Goal: Task Accomplishment & Management: Use online tool/utility

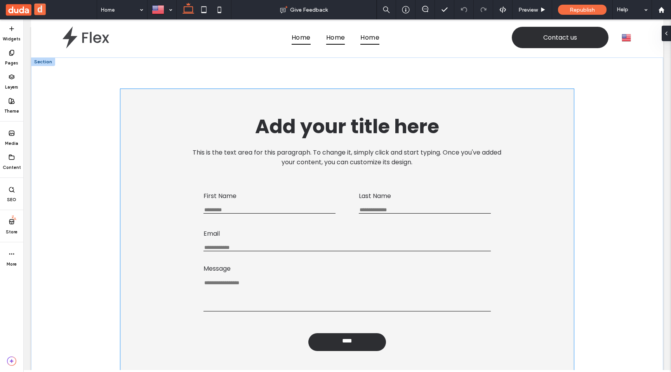
scroll to position [5, 0]
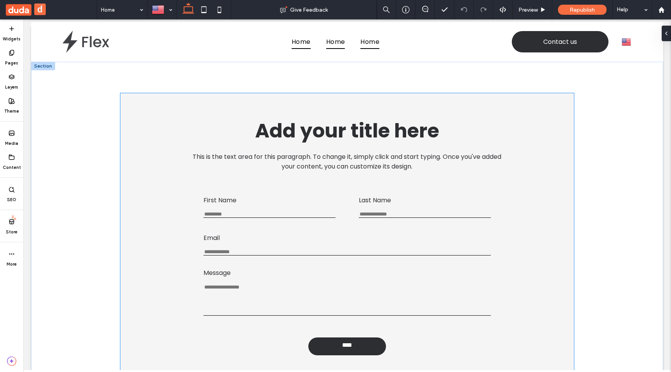
click at [331, 112] on div "Add your title here This is the text area for this paragraph. To change it, sim…" at bounding box center [347, 144] width 428 height 68
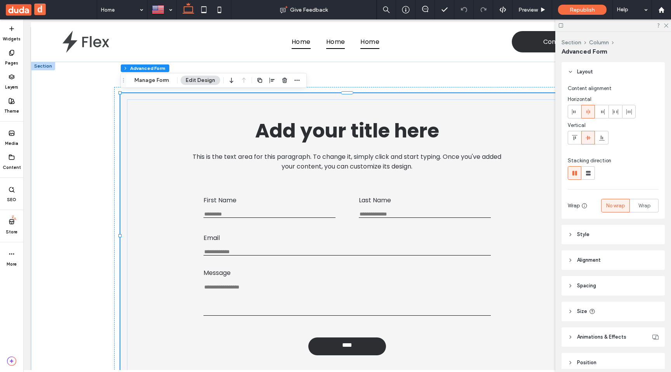
scroll to position [35, 0]
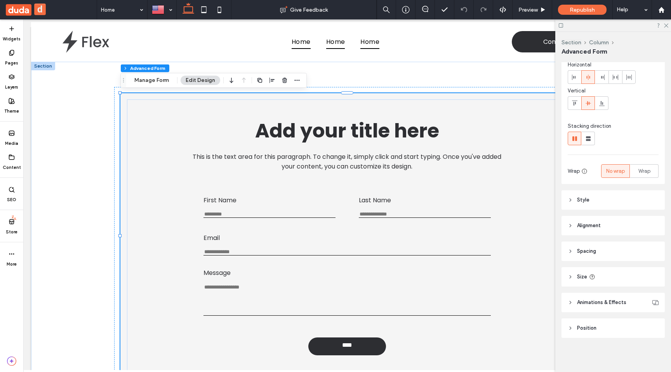
click at [590, 201] on header "Style" at bounding box center [613, 199] width 103 height 19
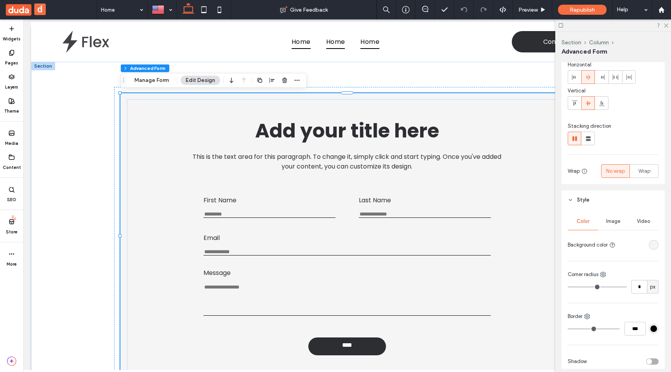
click at [589, 198] on span "Style" at bounding box center [583, 200] width 12 height 8
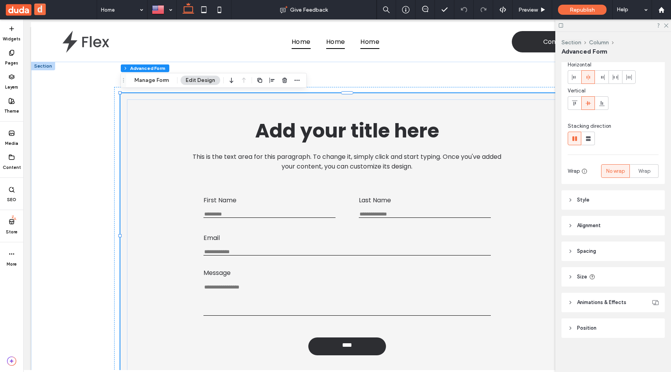
scroll to position [0, 0]
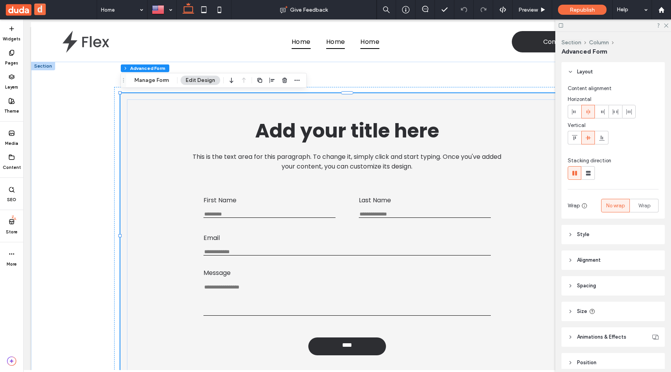
click at [606, 70] on header "Layout" at bounding box center [613, 71] width 103 height 19
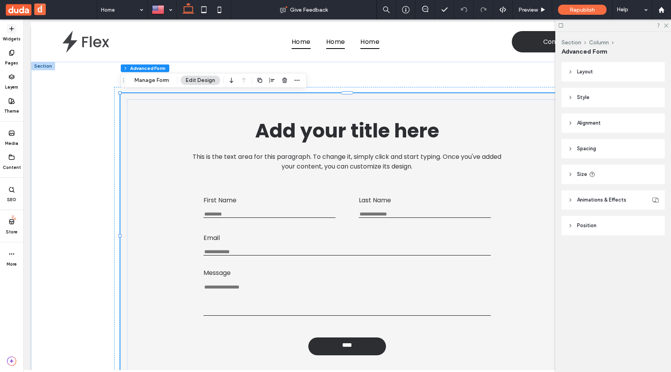
click at [12, 33] on span at bounding box center [11, 28] width 9 height 9
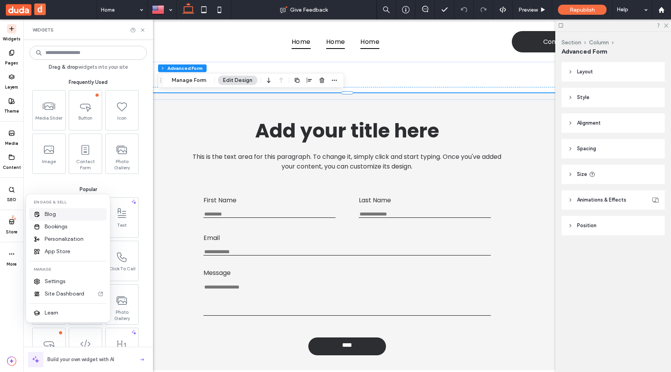
click at [68, 213] on div "Blog" at bounding box center [68, 214] width 78 height 12
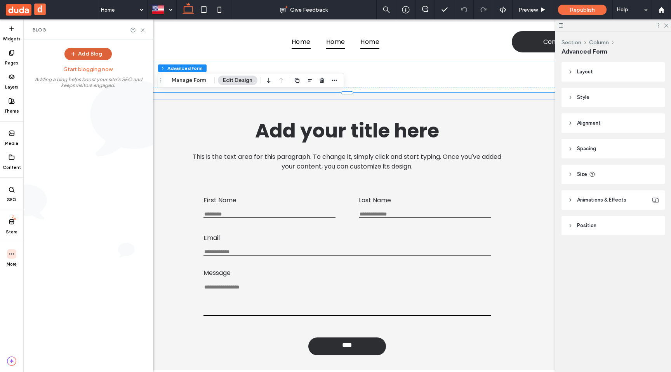
click at [89, 58] on button "Add Blog" at bounding box center [87, 54] width 47 height 12
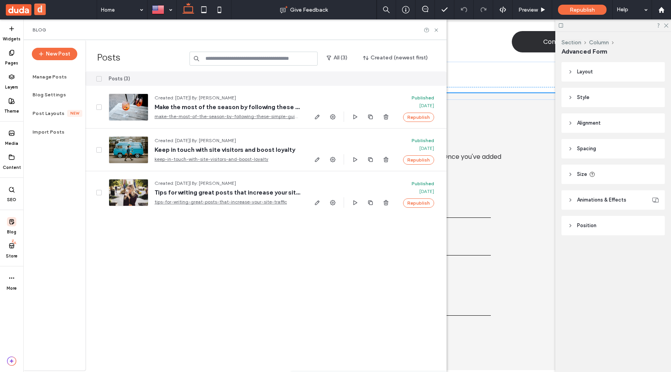
click at [208, 271] on div "Posts (3) Created: Sep 18, 2025 | By: Nili Cohen Make the most of the season by…" at bounding box center [265, 220] width 361 height 299
click at [436, 32] on icon at bounding box center [437, 30] width 6 height 6
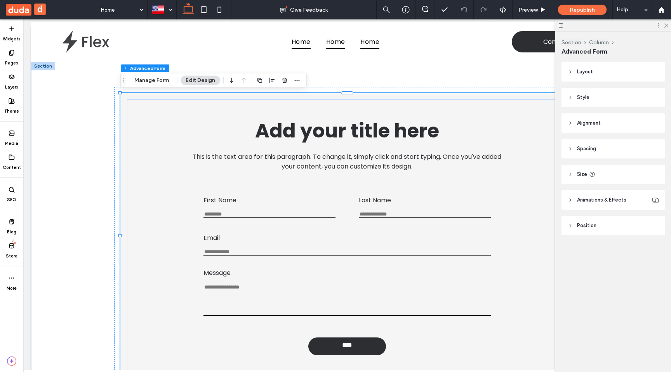
click at [561, 26] on icon at bounding box center [561, 26] width 6 height 6
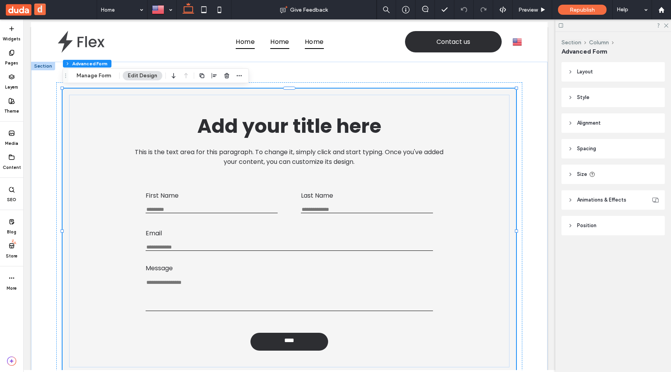
click at [589, 280] on div "Section Column Advanced Form Layout Content alignment Horizontal Vertical Stack…" at bounding box center [614, 202] width 116 height 340
click at [650, 48] on div "Advanced Form" at bounding box center [613, 51] width 103 height 9
click at [16, 56] on span at bounding box center [11, 52] width 9 height 9
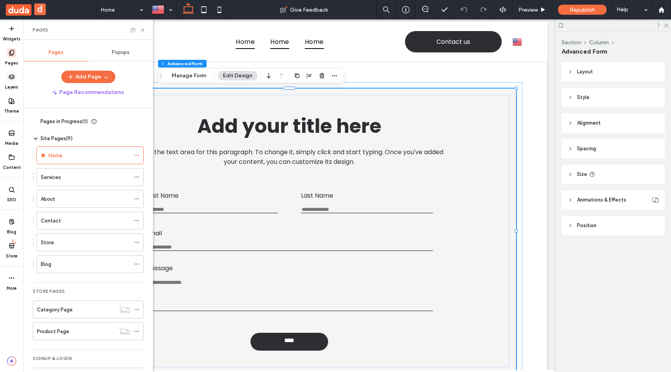
click at [14, 79] on icon at bounding box center [12, 77] width 6 height 6
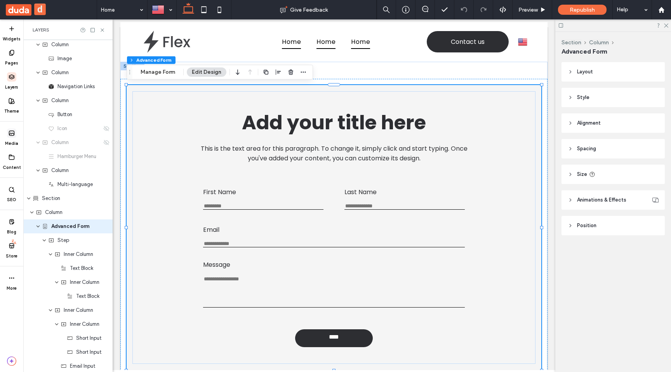
scroll to position [51, 0]
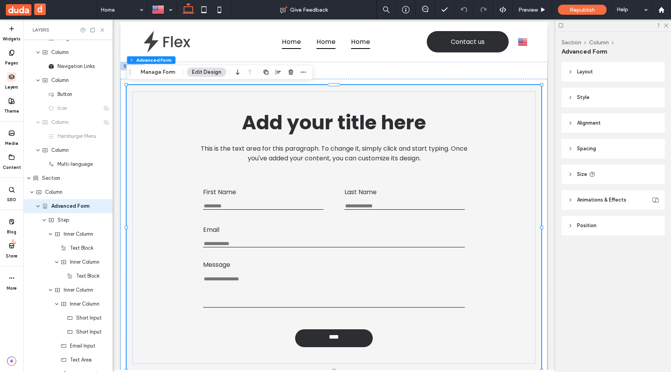
click at [12, 110] on label "Theme" at bounding box center [11, 110] width 15 height 9
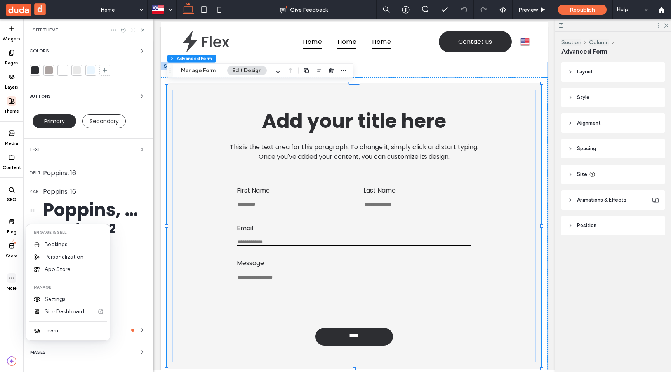
click at [13, 272] on div "More" at bounding box center [11, 282] width 23 height 24
click at [58, 298] on span "Settings" at bounding box center [55, 300] width 21 height 8
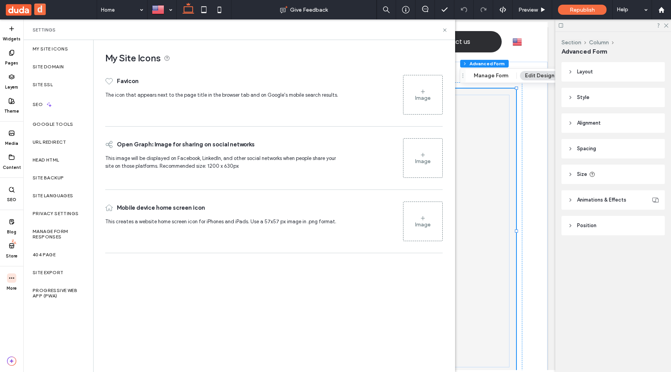
click at [70, 54] on div "My Site Icons" at bounding box center [58, 49] width 70 height 18
click at [63, 70] on div "Site Domain" at bounding box center [58, 67] width 70 height 18
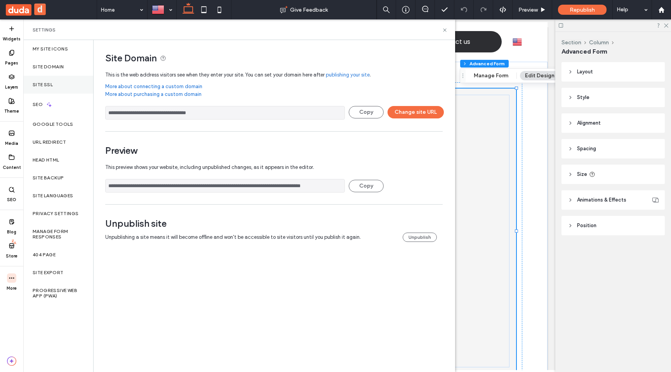
click at [61, 89] on div "Site SSL" at bounding box center [58, 85] width 70 height 18
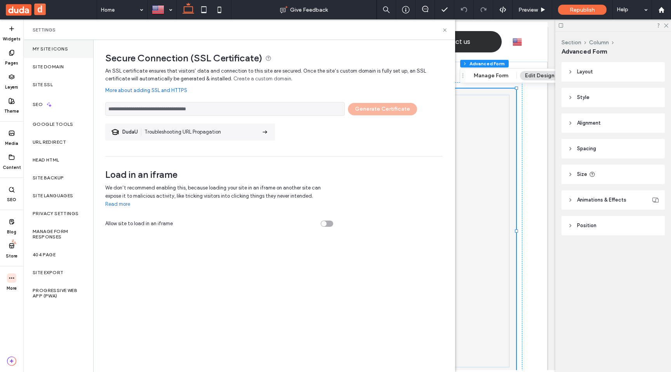
click at [61, 46] on label "My Site Icons" at bounding box center [50, 48] width 35 height 5
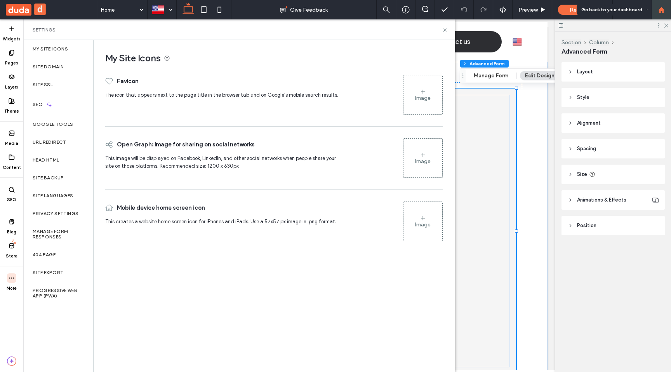
click at [662, 8] on use at bounding box center [661, 10] width 6 height 6
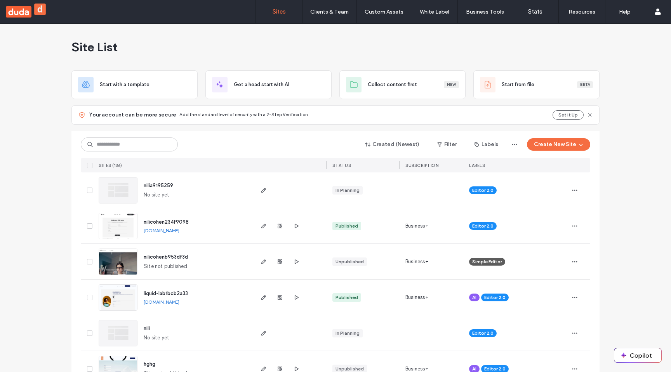
click at [448, 45] on div "Site List" at bounding box center [335, 47] width 528 height 47
click at [626, 359] on button "Copilot" at bounding box center [638, 355] width 47 height 14
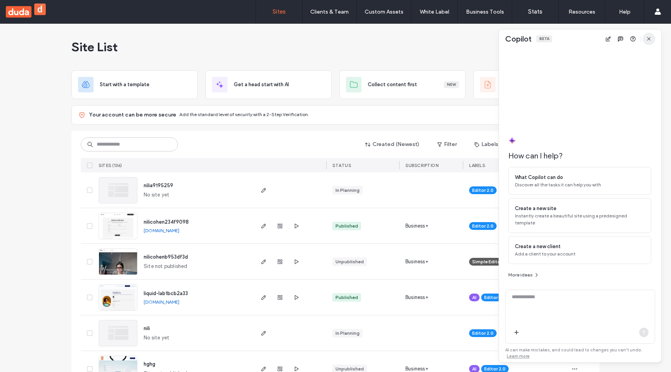
click at [650, 39] on use "button" at bounding box center [648, 38] width 3 height 3
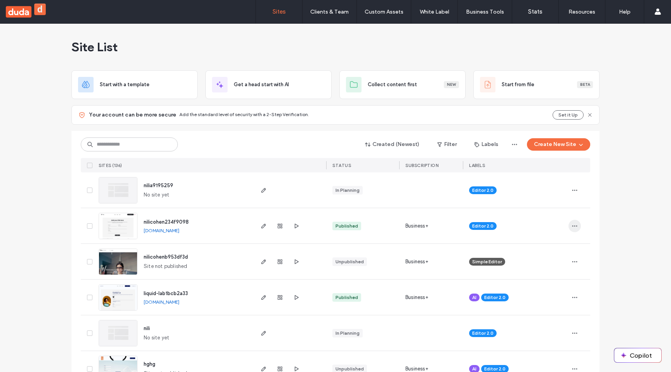
click at [573, 226] on use "button" at bounding box center [575, 225] width 5 height 1
click at [531, 310] on span "Site Dashboard" at bounding box center [542, 310] width 36 height 8
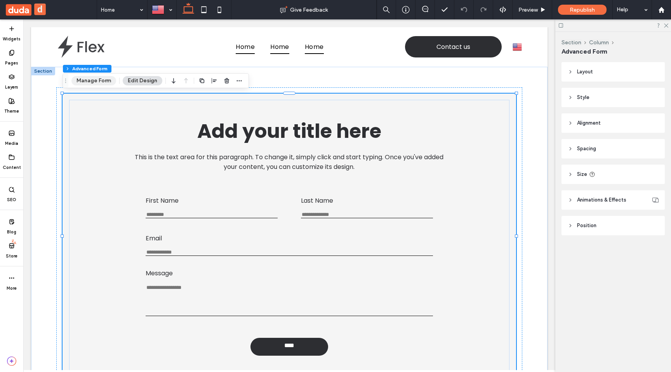
click at [96, 80] on button "Manage Form" at bounding box center [93, 80] width 45 height 9
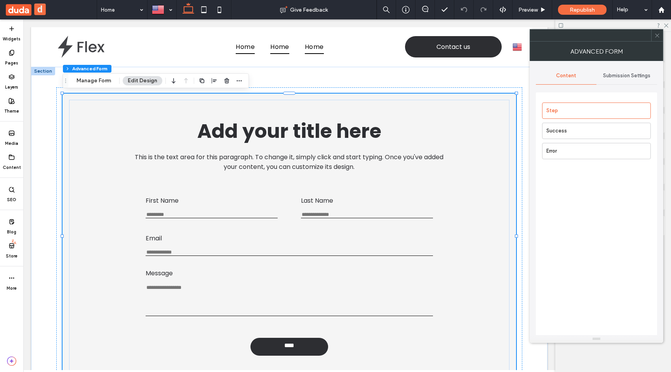
click at [617, 78] on span "Submission Settings" at bounding box center [626, 76] width 47 height 6
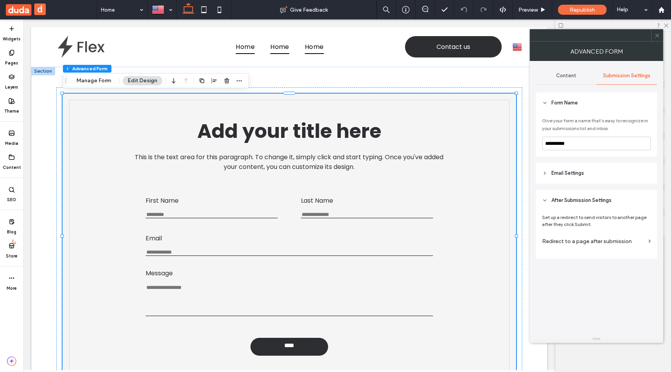
click at [560, 172] on span "Email Settings" at bounding box center [568, 173] width 33 height 8
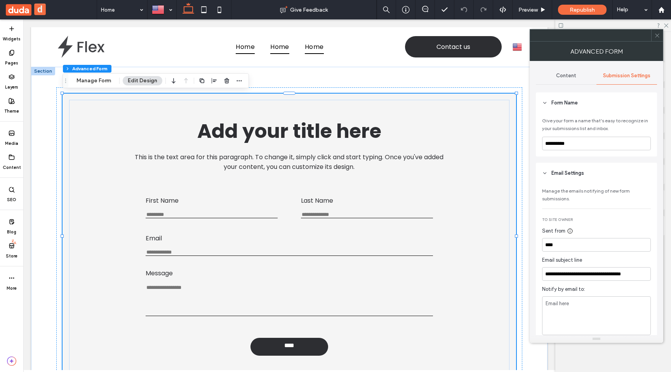
click at [564, 79] on div "Content" at bounding box center [566, 75] width 61 height 17
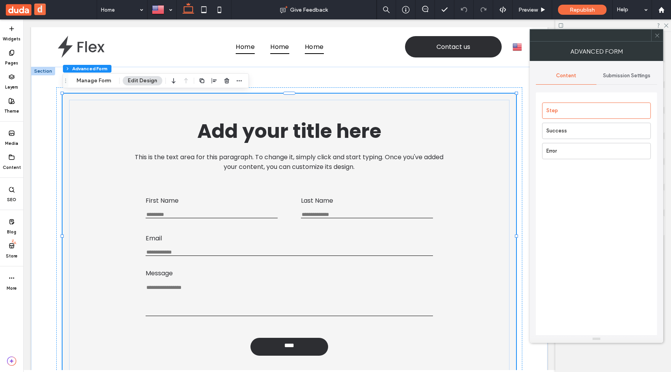
click at [611, 73] on span "Submission Settings" at bounding box center [626, 76] width 47 height 6
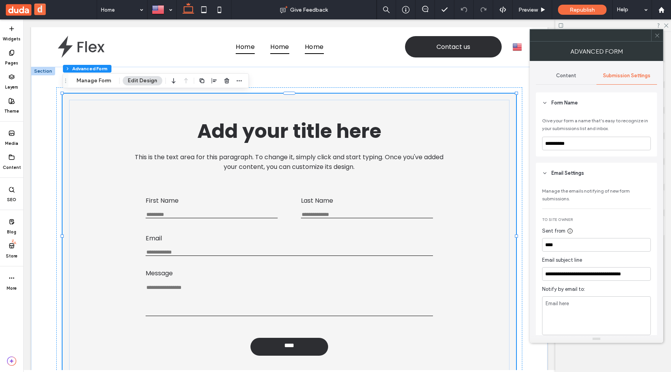
click at [41, 9] on button "d" at bounding box center [40, 9] width 12 height 12
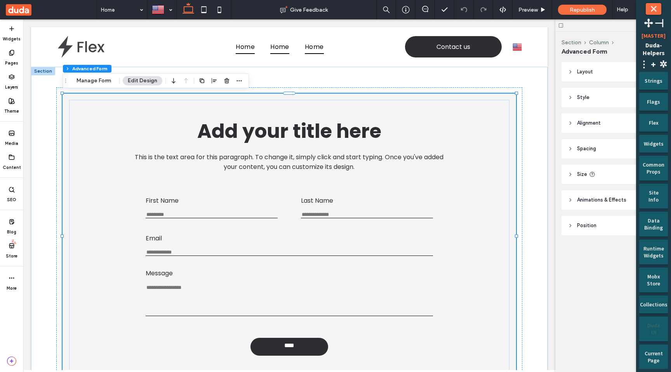
click at [654, 327] on div "Duda UI" at bounding box center [654, 326] width 18 height 19
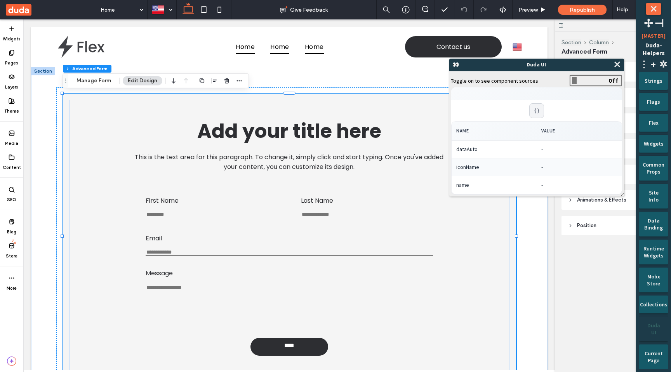
click at [589, 81] on span at bounding box center [596, 81] width 51 height 10
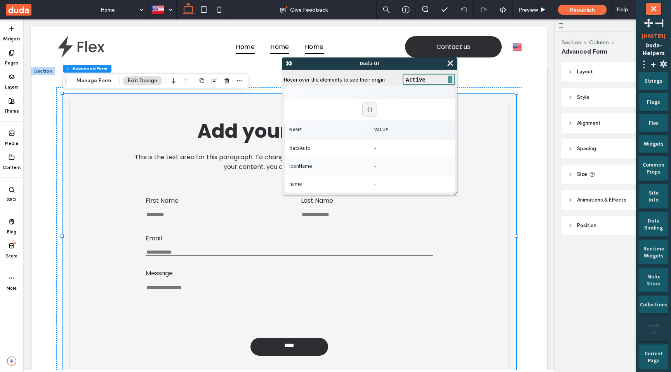
click at [599, 96] on header "Style" at bounding box center [613, 97] width 103 height 19
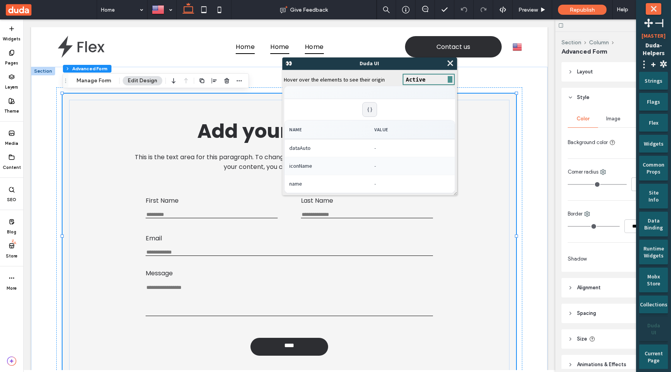
click at [599, 96] on header "Style" at bounding box center [613, 97] width 103 height 19
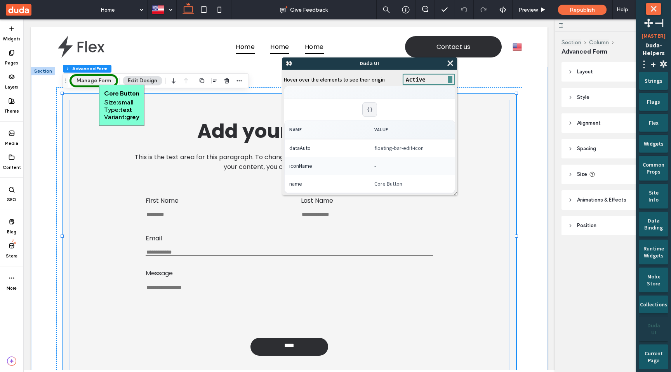
click at [98, 84] on button "Manage Form" at bounding box center [93, 80] width 45 height 9
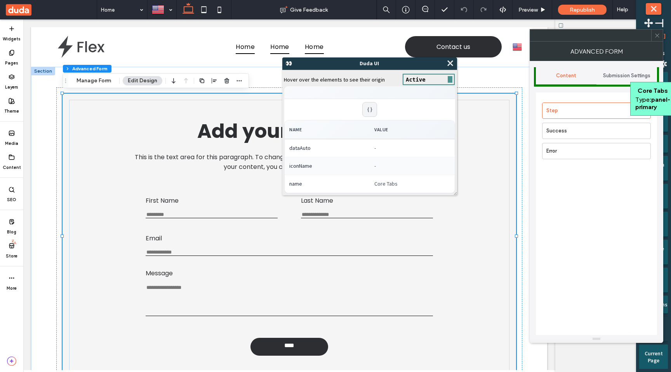
click at [627, 75] on span "Submission Settings" at bounding box center [626, 76] width 47 height 6
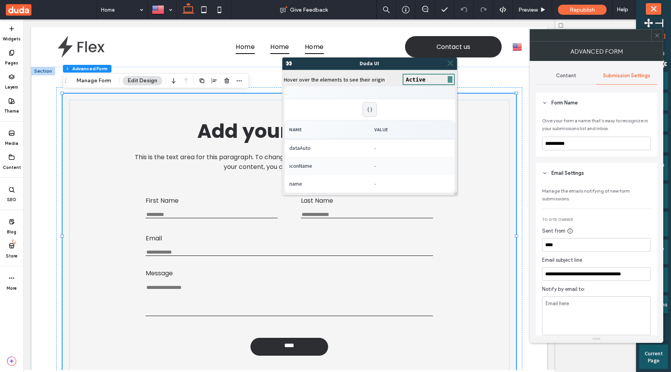
click at [452, 64] on span "⤬" at bounding box center [450, 63] width 8 height 9
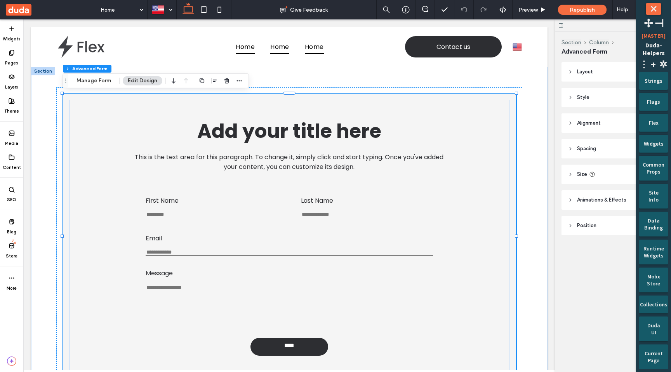
click at [652, 11] on button "⤬" at bounding box center [654, 9] width 16 height 12
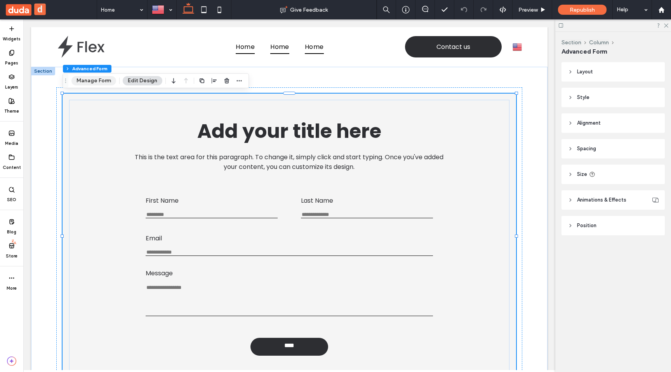
click at [77, 82] on button "Manage Form" at bounding box center [93, 80] width 45 height 9
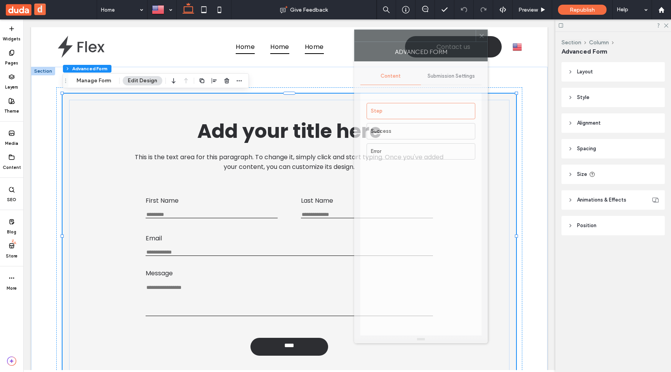
drag, startPoint x: 610, startPoint y: 38, endPoint x: 434, endPoint y: 38, distance: 175.6
click at [434, 38] on div at bounding box center [415, 36] width 121 height 12
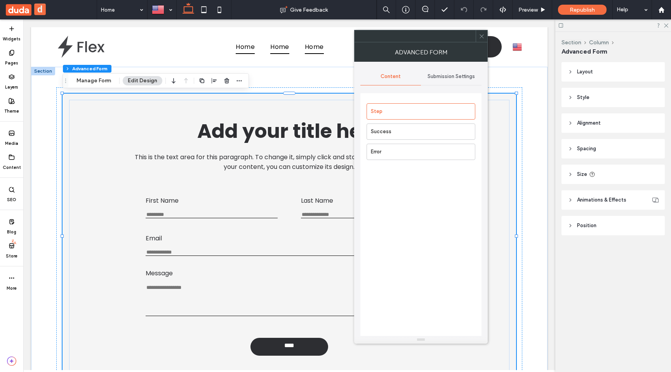
click at [480, 35] on icon at bounding box center [482, 36] width 6 height 6
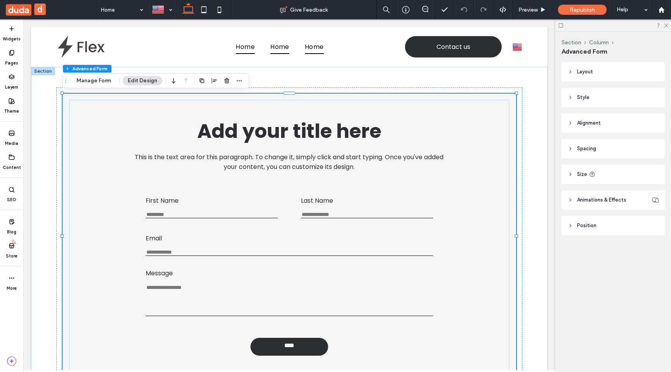
click at [577, 294] on div "Section Column Advanced Form Layout Content alignment Horizontal Vertical Stack…" at bounding box center [614, 202] width 116 height 340
click at [603, 246] on div "Layout Content alignment Horizontal Vertical Stacking direction Wrap No wrap Wr…" at bounding box center [616, 164] width 108 height 204
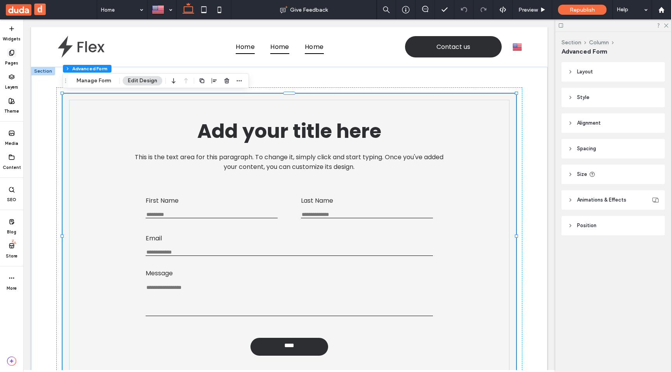
click at [13, 54] on icon at bounding box center [12, 53] width 6 height 6
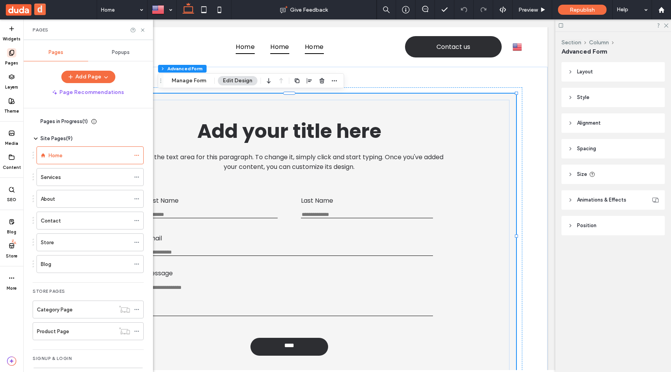
click at [38, 139] on icon at bounding box center [36, 139] width 6 height 6
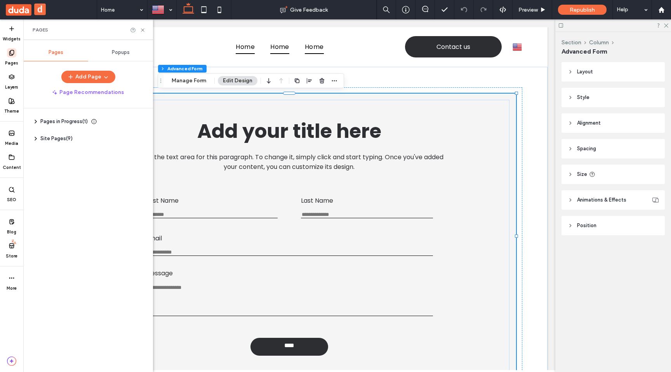
click at [38, 139] on icon at bounding box center [36, 139] width 6 height 6
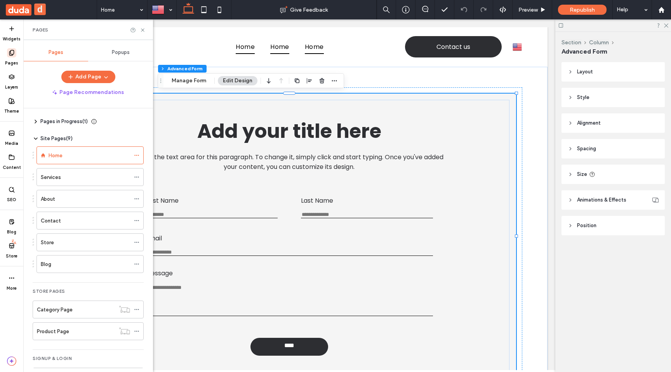
click at [37, 124] on icon at bounding box center [36, 121] width 6 height 6
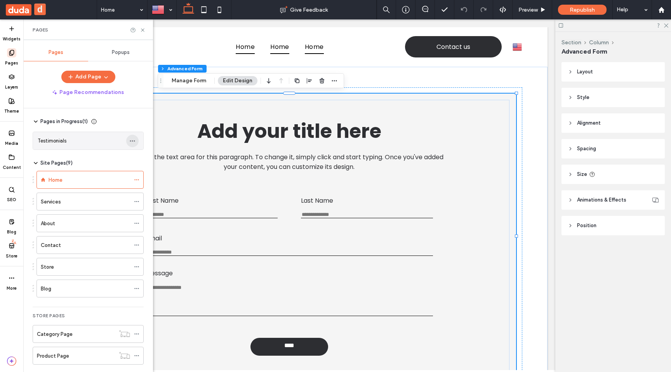
click at [132, 139] on icon "button" at bounding box center [132, 141] width 6 height 6
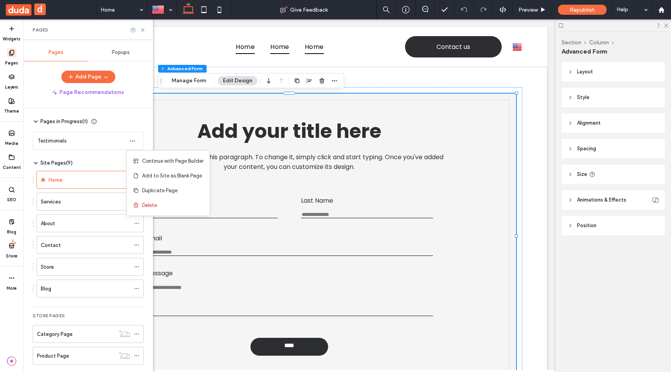
click at [134, 120] on div "Pages in Progress ( 1 )" at bounding box center [88, 122] width 111 height 8
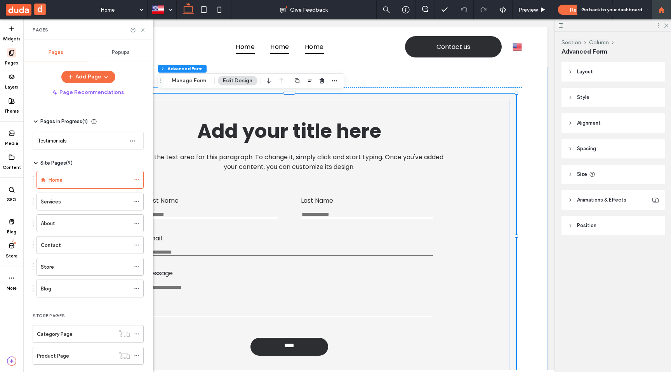
click at [661, 10] on use at bounding box center [661, 10] width 6 height 6
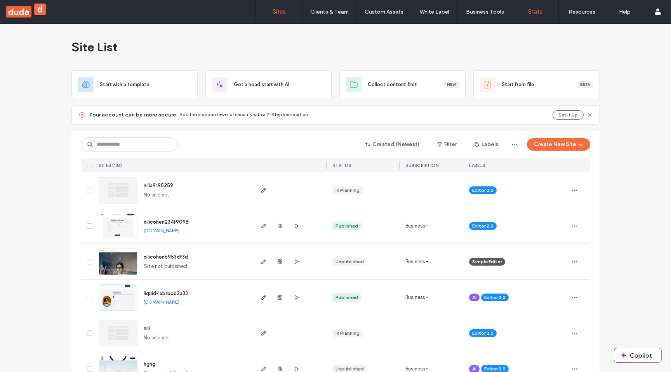
click at [535, 10] on label "Stats" at bounding box center [535, 11] width 14 height 7
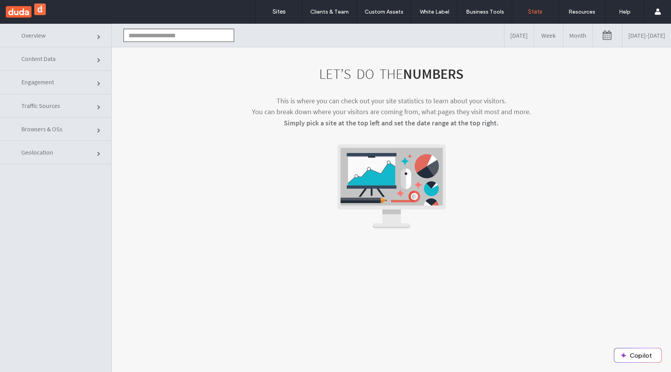
click at [67, 65] on link "Content Data" at bounding box center [55, 58] width 111 height 23
click at [83, 60] on link "Content Data" at bounding box center [55, 58] width 111 height 23
click at [74, 88] on link "Engagement" at bounding box center [55, 82] width 111 height 23
click at [74, 102] on link "Traffic Sources" at bounding box center [55, 105] width 111 height 23
click at [82, 33] on link "Overview" at bounding box center [55, 36] width 111 height 24
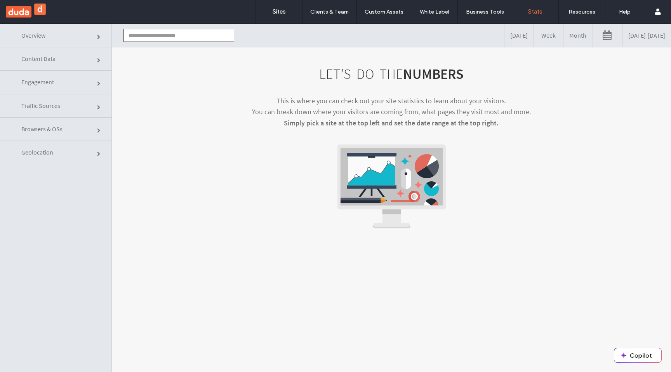
click at [73, 68] on link "Content Data" at bounding box center [55, 58] width 111 height 23
click at [87, 60] on link "Content Data" at bounding box center [55, 58] width 111 height 23
click at [281, 16] on link "Sites" at bounding box center [279, 11] width 46 height 23
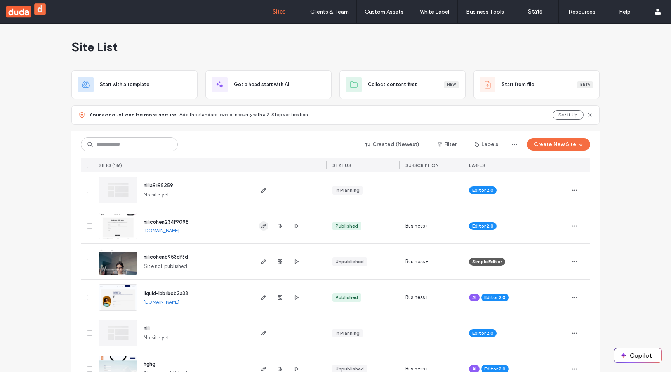
click at [262, 226] on use "button" at bounding box center [263, 226] width 5 height 5
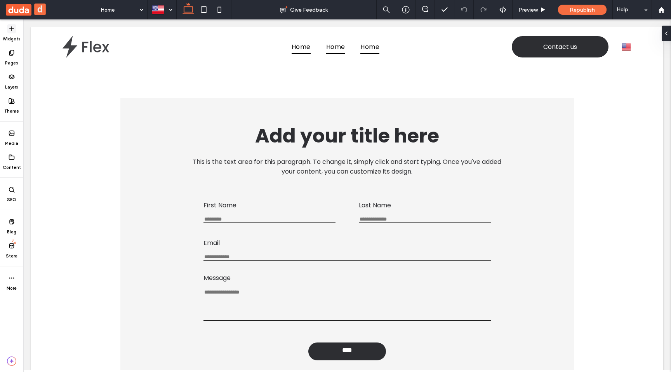
click at [12, 24] on span at bounding box center [11, 28] width 9 height 9
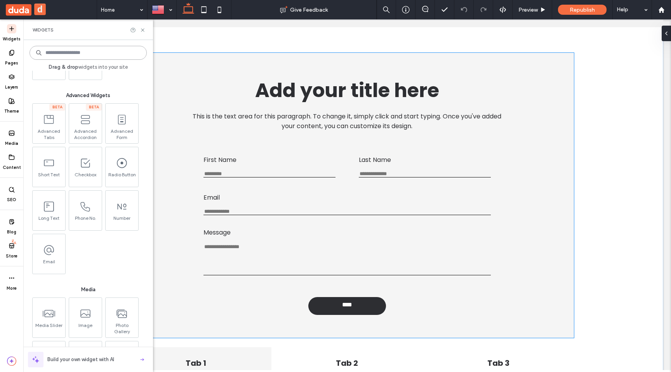
scroll to position [42, 0]
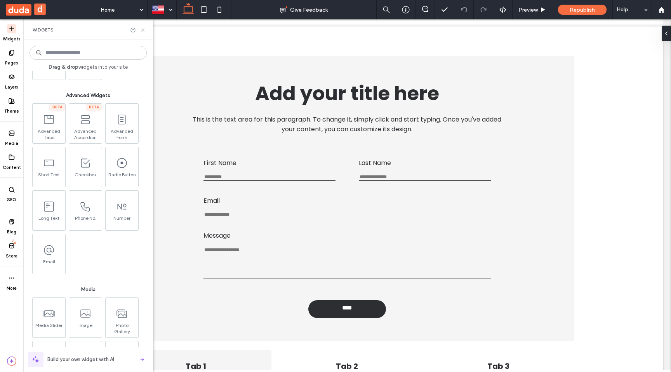
click at [143, 30] on icon at bounding box center [143, 30] width 6 height 6
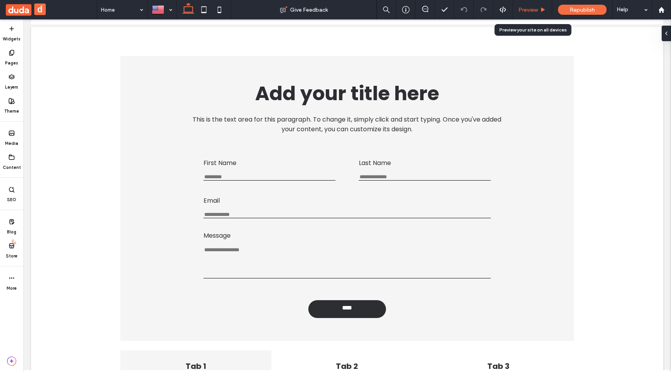
click at [535, 10] on span "Preview" at bounding box center [528, 10] width 19 height 7
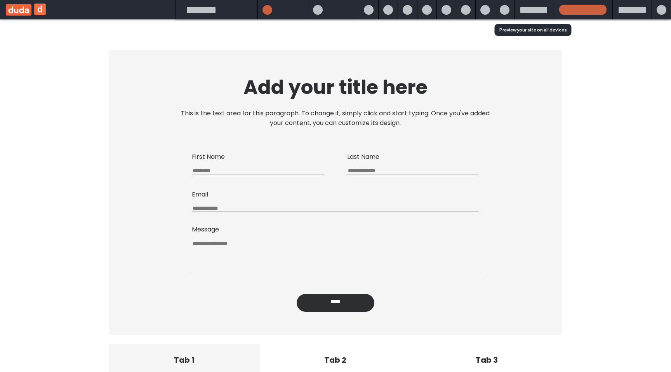
scroll to position [35, 0]
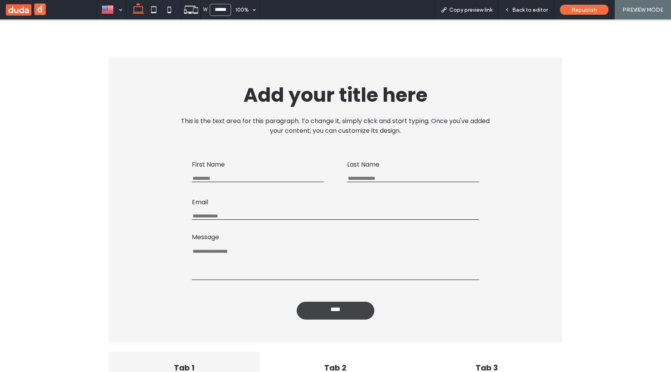
click at [330, 311] on span "****" at bounding box center [336, 310] width 16 height 9
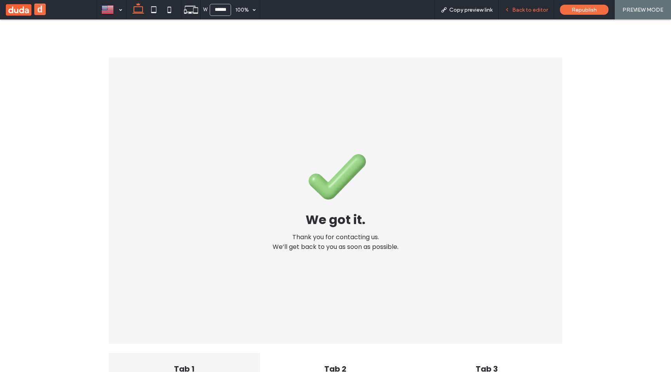
click at [514, 11] on span "Back to editor" at bounding box center [530, 10] width 36 height 7
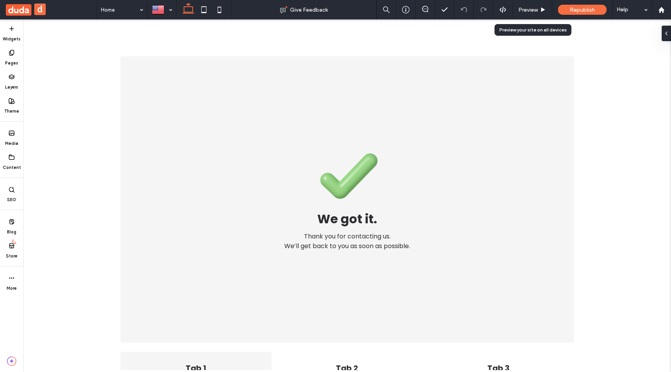
scroll to position [42, 0]
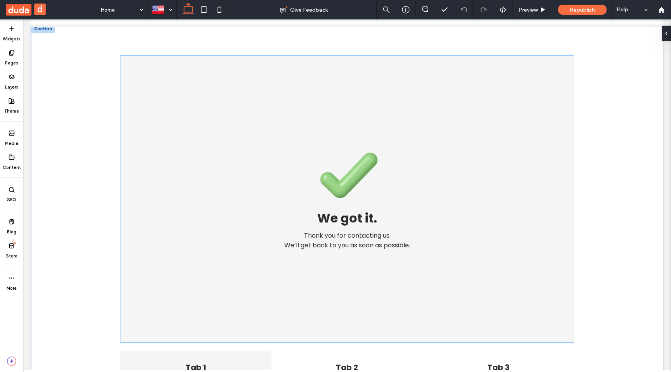
click at [258, 175] on div "We got it. Thank you for contacting us. We’ll get back to you as soon as possib…" at bounding box center [347, 199] width 441 height 274
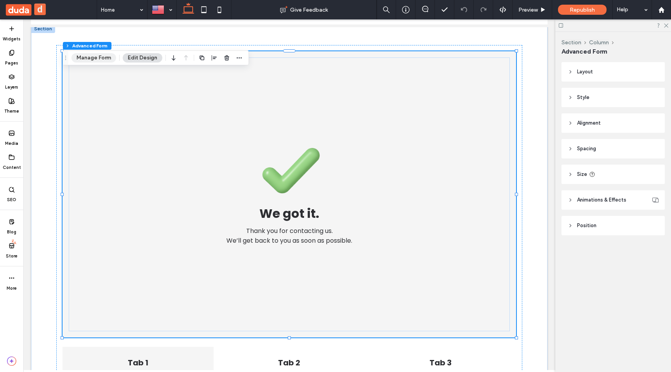
click at [79, 57] on button "Manage Form" at bounding box center [93, 57] width 45 height 9
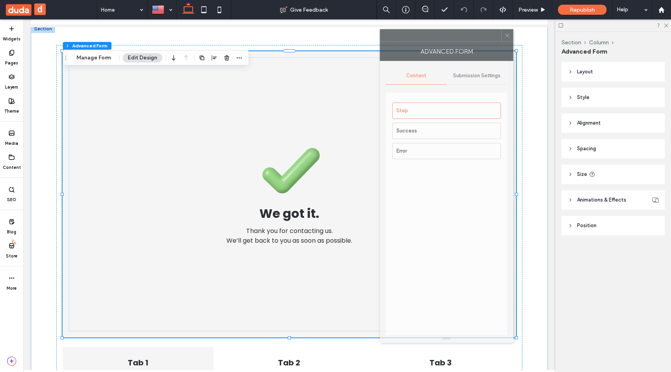
drag, startPoint x: 608, startPoint y: 46, endPoint x: 451, endPoint y: 48, distance: 156.9
click at [451, 48] on div "Advanced Form" at bounding box center [447, 51] width 134 height 19
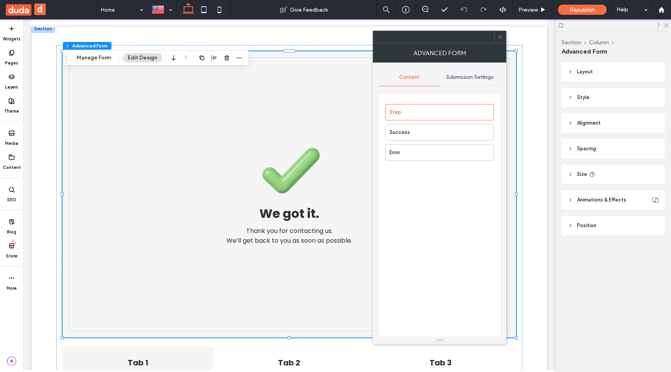
click at [503, 38] on icon at bounding box center [501, 37] width 6 height 6
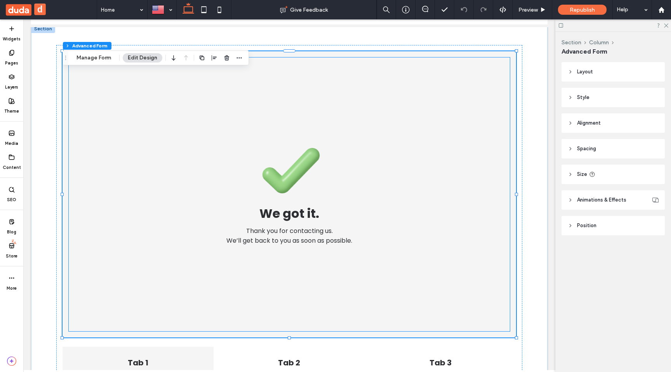
click at [299, 171] on img at bounding box center [289, 172] width 86 height 58
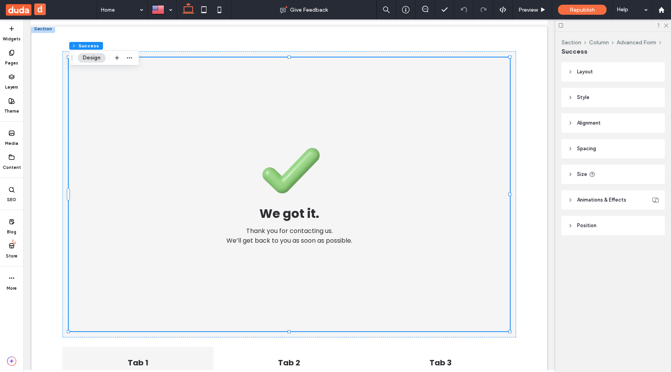
click at [299, 171] on img at bounding box center [289, 172] width 86 height 58
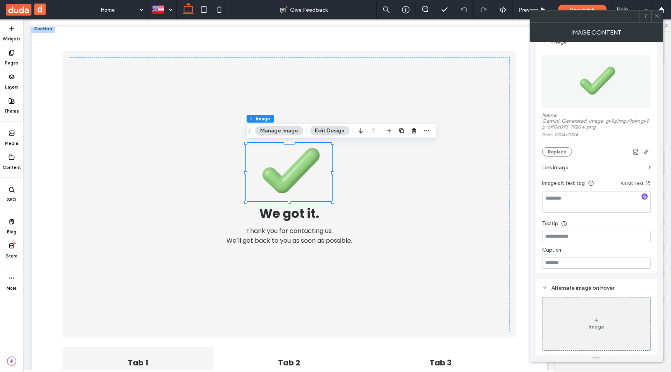
scroll to position [0, 0]
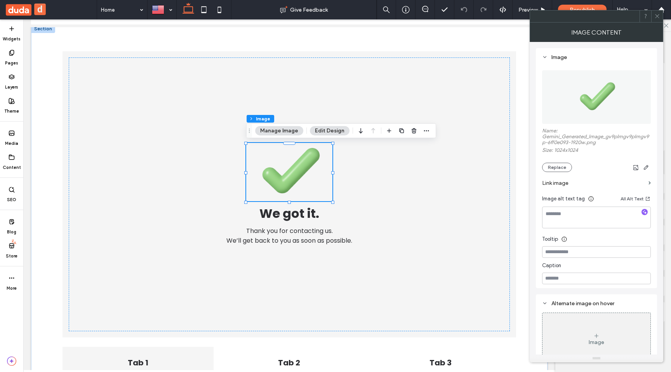
click at [653, 19] on div at bounding box center [657, 16] width 12 height 12
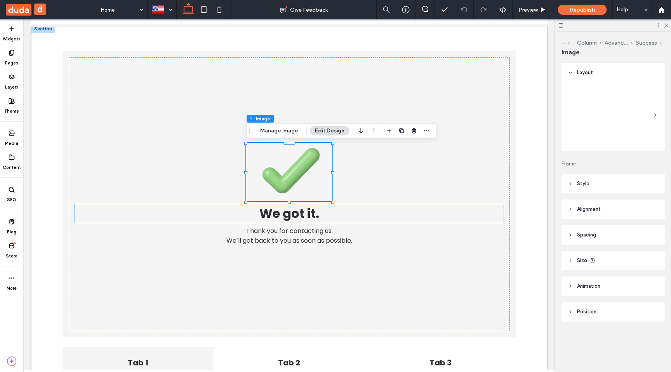
click at [309, 216] on span "We got it." at bounding box center [289, 213] width 60 height 17
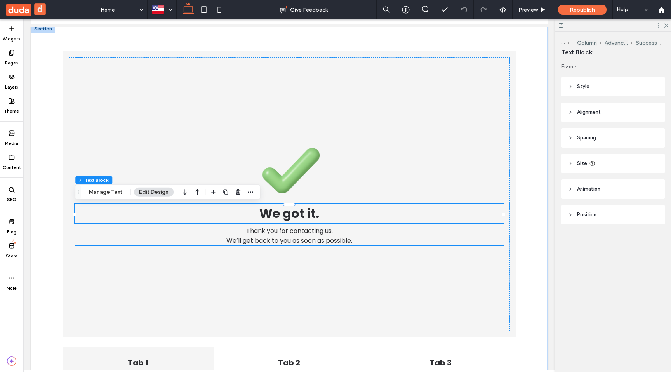
click at [310, 236] on span "We’ll get back to you as soon as possible." at bounding box center [289, 240] width 126 height 9
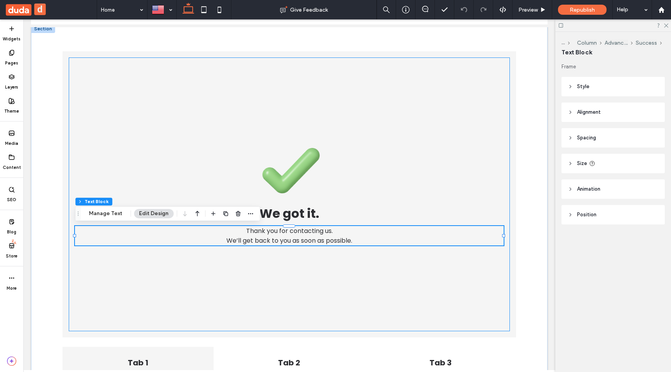
click at [408, 128] on div "We got it. Thank you for contacting us. We’ll get back to you as soon as possib…" at bounding box center [289, 194] width 441 height 274
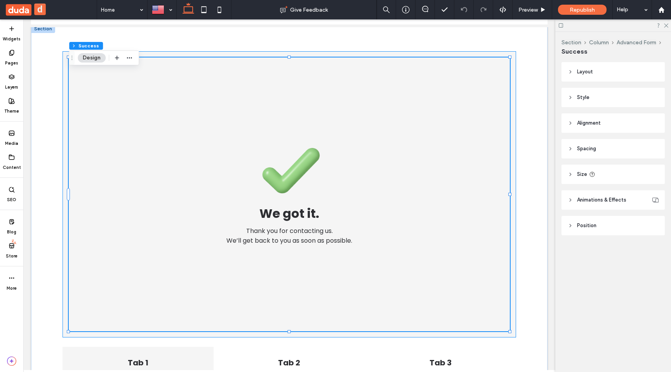
click at [63, 161] on div "We got it. Thank you for contacting us. We’ll get back to you as soon as possib…" at bounding box center [290, 194] width 454 height 286
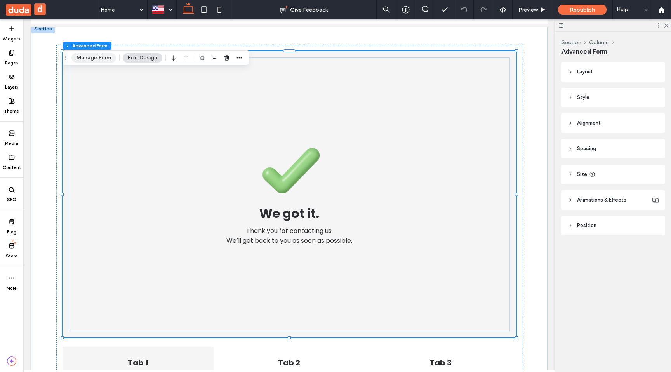
click at [106, 56] on button "Manage Form" at bounding box center [93, 57] width 45 height 9
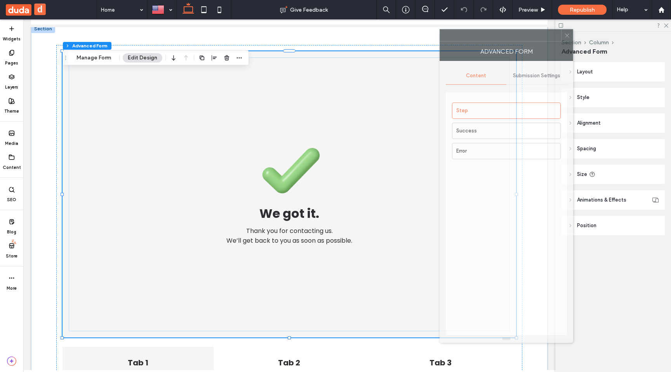
drag, startPoint x: 607, startPoint y: 40, endPoint x: 512, endPoint y: 40, distance: 94.8
click at [512, 40] on div at bounding box center [500, 36] width 121 height 12
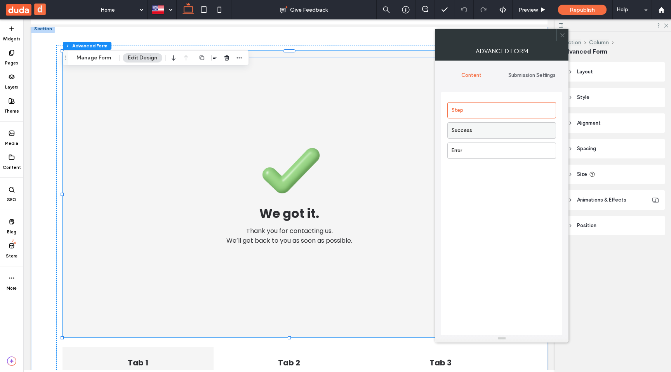
click at [487, 133] on label "Success" at bounding box center [504, 131] width 104 height 16
click at [479, 155] on label "Error" at bounding box center [504, 151] width 104 height 16
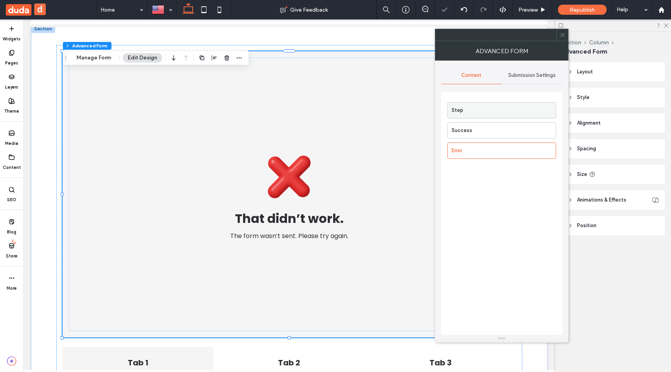
click at [481, 108] on label "Step" at bounding box center [504, 111] width 104 height 16
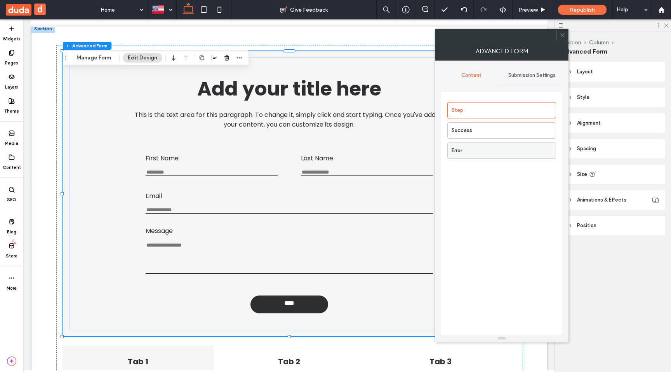
click at [502, 150] on label "Error" at bounding box center [504, 151] width 104 height 16
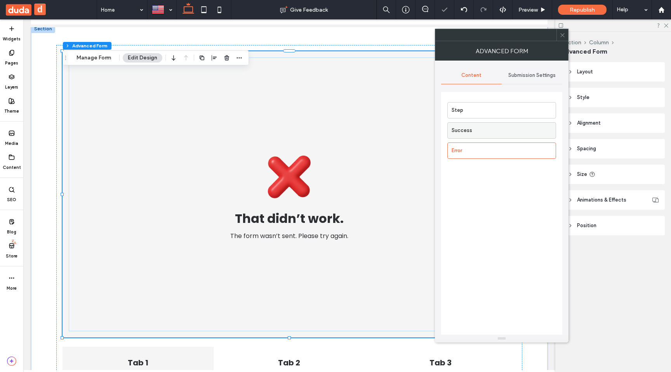
click at [503, 130] on label "Success" at bounding box center [504, 131] width 104 height 16
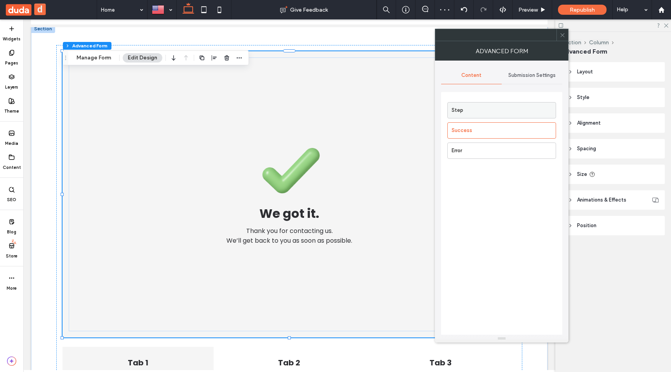
click at [514, 112] on label "Step" at bounding box center [504, 111] width 104 height 16
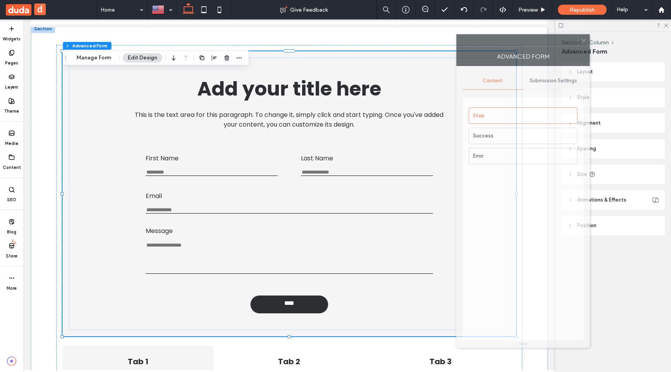
drag, startPoint x: 541, startPoint y: 35, endPoint x: 564, endPoint y: 40, distance: 23.8
click at [564, 40] on div at bounding box center [517, 41] width 121 height 12
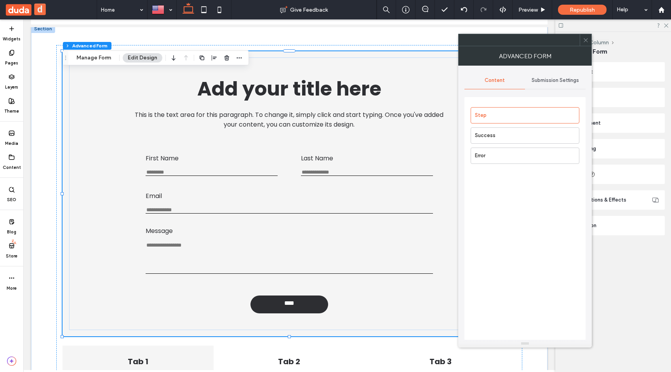
click at [588, 41] on icon at bounding box center [586, 40] width 6 height 6
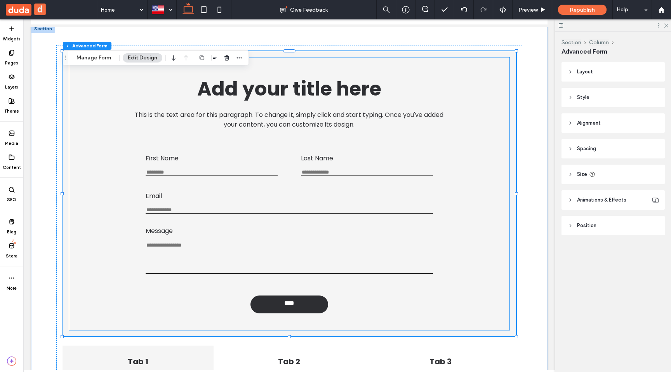
click at [424, 81] on h1 "Add your title here" at bounding box center [289, 89] width 374 height 30
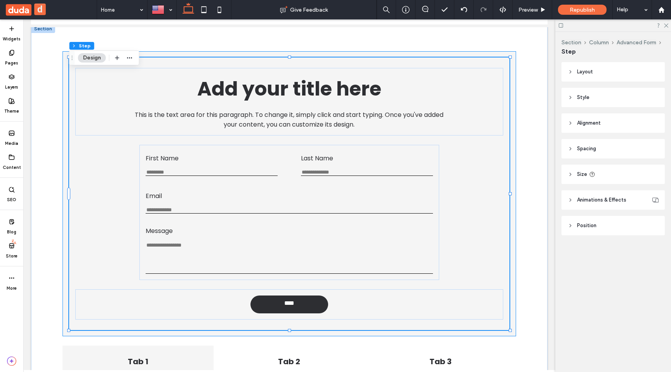
click at [327, 53] on div "Add your title here This is the text area for this paragraph. To change it, sim…" at bounding box center [290, 193] width 454 height 285
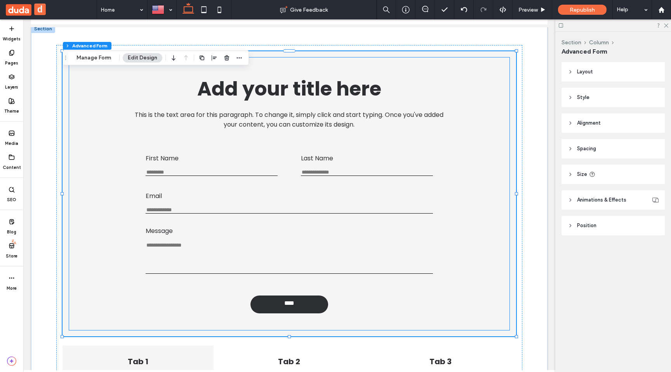
click at [363, 136] on div "Add your title here This is the text area for this paragraph. To change it, sim…" at bounding box center [289, 193] width 441 height 273
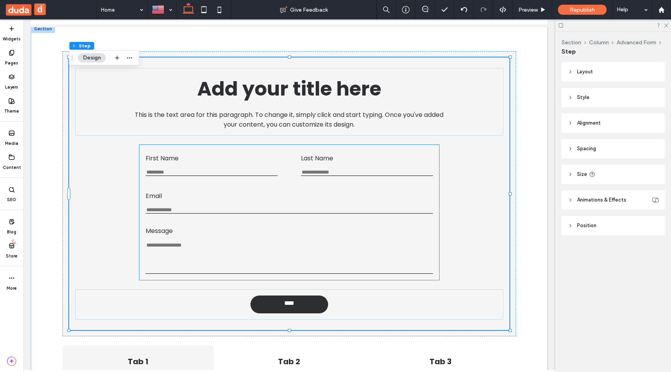
click at [341, 164] on div "Last Name This is required" at bounding box center [367, 164] width 132 height 23
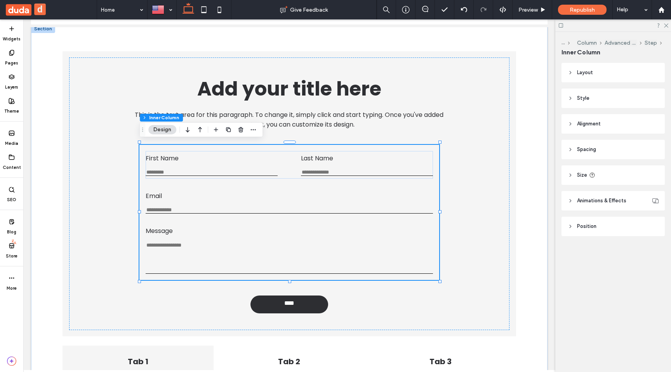
click at [343, 160] on div "Last Name This is required" at bounding box center [367, 164] width 132 height 23
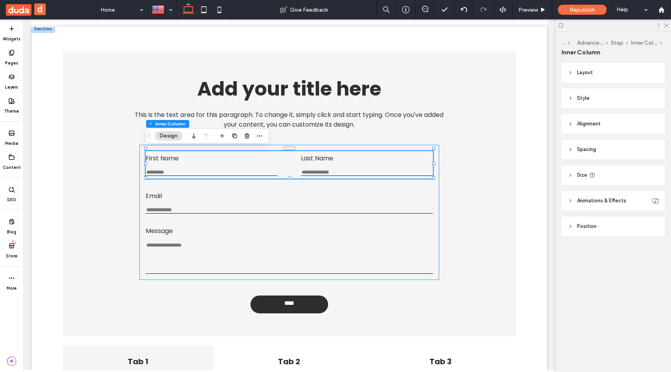
click at [343, 160] on div "Last Name This is required" at bounding box center [367, 164] width 132 height 23
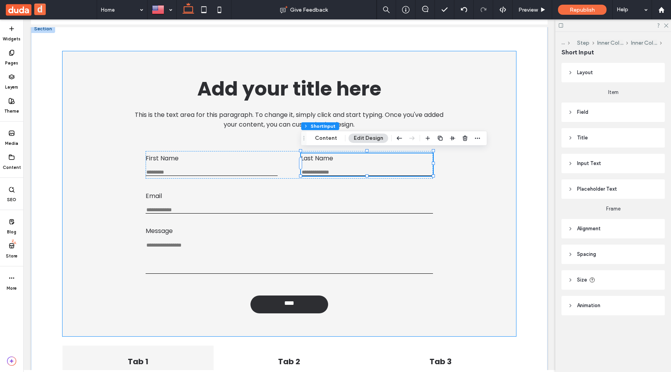
click at [512, 88] on div "Add your title here This is the text area for this paragraph. To change it, sim…" at bounding box center [290, 193] width 454 height 285
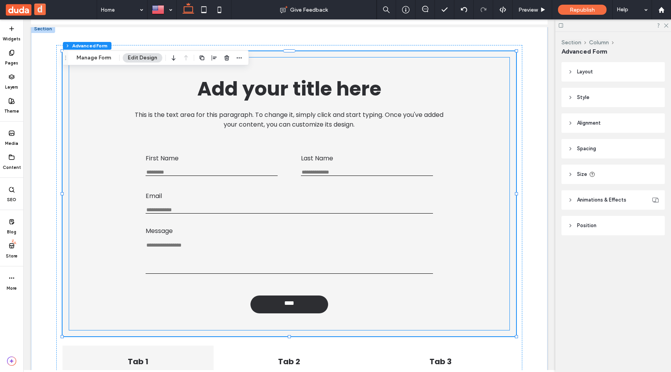
click at [275, 237] on div "Message This is required" at bounding box center [289, 250] width 287 height 48
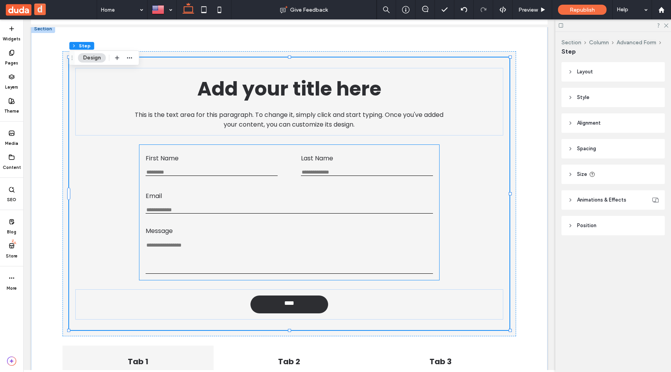
click at [241, 246] on textarea "Message" at bounding box center [289, 258] width 287 height 32
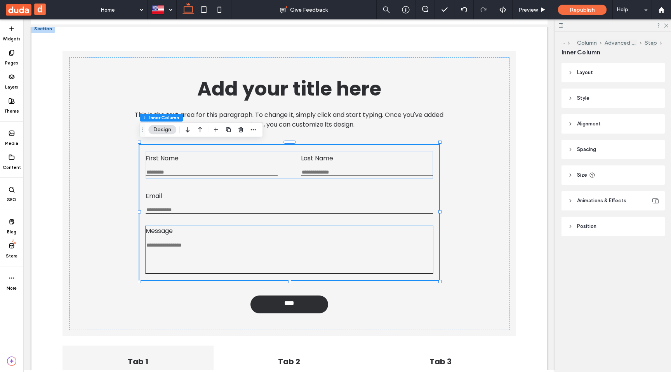
click at [276, 232] on label "Message" at bounding box center [289, 231] width 287 height 10
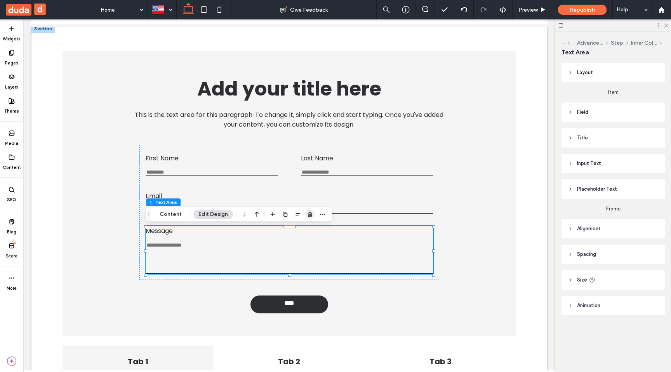
click at [310, 212] on icon "button" at bounding box center [310, 214] width 6 height 6
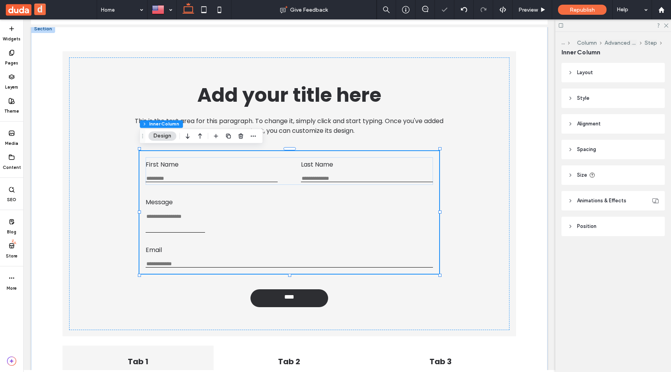
click at [302, 223] on div "First Name This is required Last Name This is required Email Enter an email Use…" at bounding box center [289, 212] width 300 height 123
click at [187, 217] on textarea "Message" at bounding box center [175, 222] width 59 height 19
click at [211, 206] on div "First Name This is required Last Name This is required Email Enter an email Use…" at bounding box center [289, 212] width 300 height 123
click at [226, 179] on input "First Name" at bounding box center [212, 179] width 132 height 7
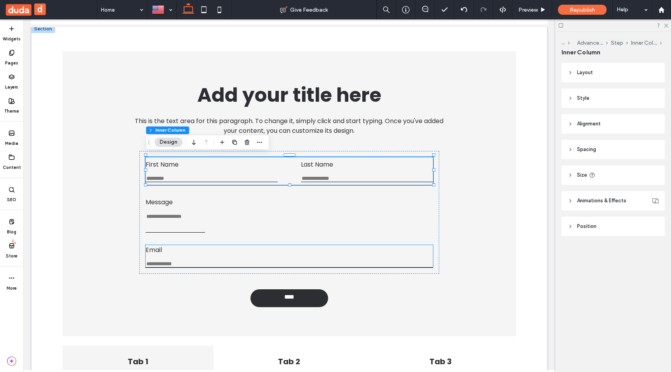
click at [165, 249] on label "Email" at bounding box center [289, 250] width 287 height 10
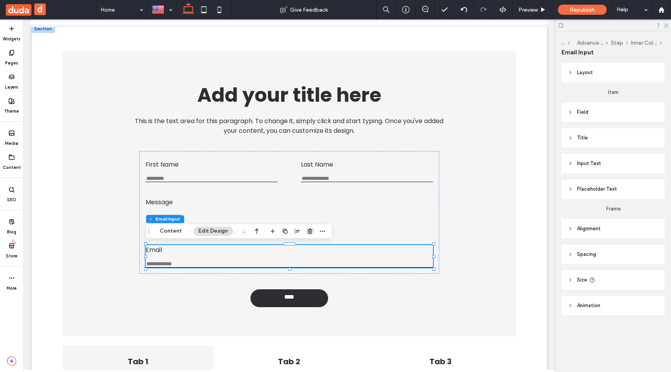
click at [307, 232] on icon "button" at bounding box center [310, 231] width 6 height 6
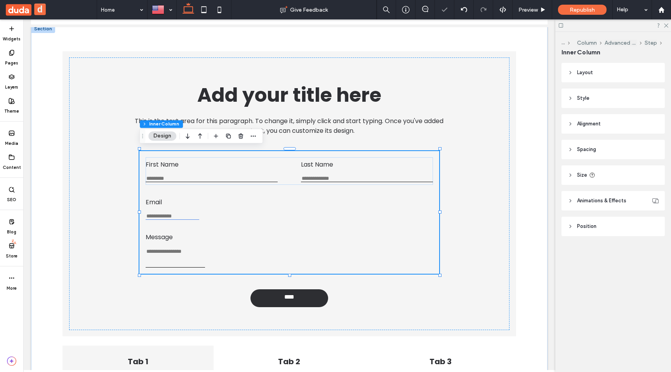
click at [165, 214] on input "Email" at bounding box center [173, 216] width 54 height 7
click at [227, 203] on div "First Name This is required Last Name This is required Email Enter an email Use…" at bounding box center [289, 212] width 300 height 123
click at [179, 247] on div "Message This is required" at bounding box center [175, 249] width 59 height 35
click at [179, 249] on textarea "Message" at bounding box center [175, 257] width 59 height 19
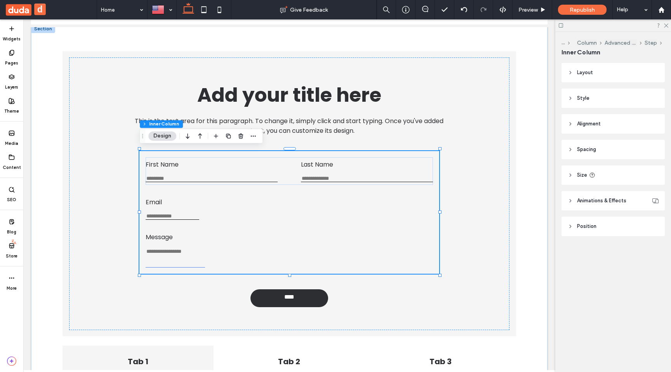
click at [179, 249] on textarea "Message" at bounding box center [175, 257] width 59 height 19
click at [291, 170] on div "First Name This is required Last Name This is required" at bounding box center [289, 171] width 287 height 28
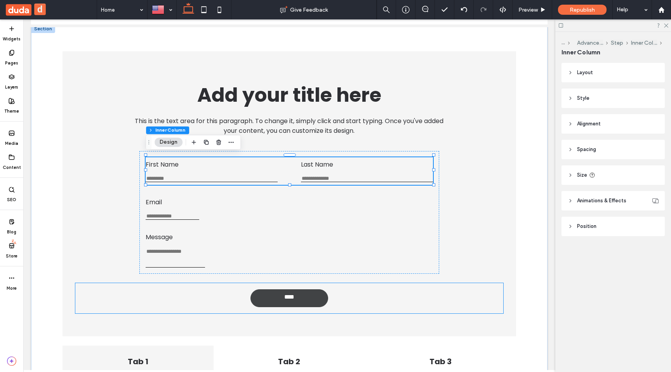
click at [265, 305] on link "****" at bounding box center [290, 298] width 78 height 18
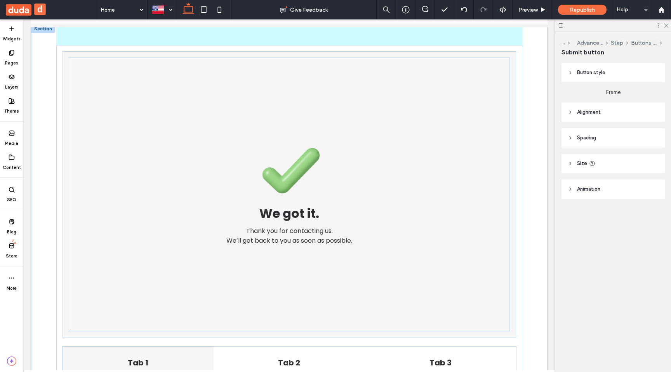
drag, startPoint x: 283, startPoint y: 298, endPoint x: 347, endPoint y: 168, distance: 145.1
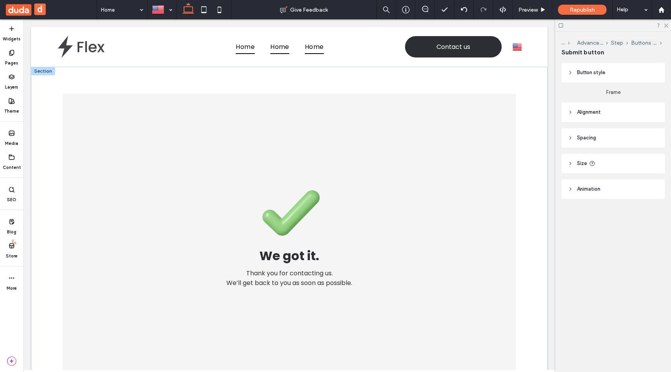
click at [84, 162] on div "We got it. Thank you for contacting us. We’ll get back to you as soon as possib…" at bounding box center [289, 237] width 441 height 274
click at [466, 9] on icon at bounding box center [464, 10] width 6 height 6
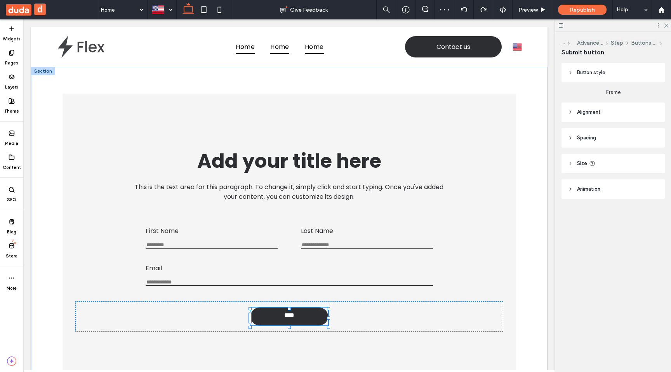
click at [282, 111] on div "Add your title here This is the text area for this paragraph. To change it, sim…" at bounding box center [289, 236] width 441 height 273
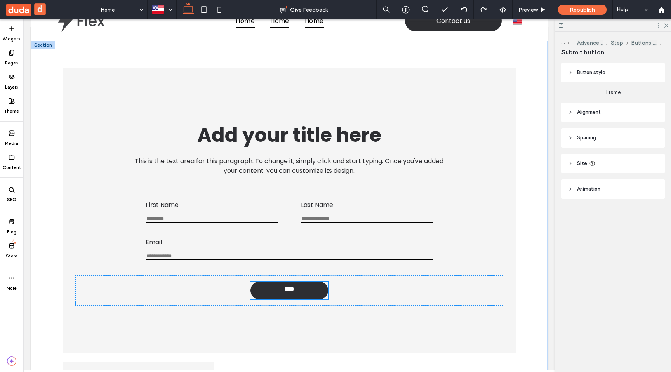
scroll to position [25, 0]
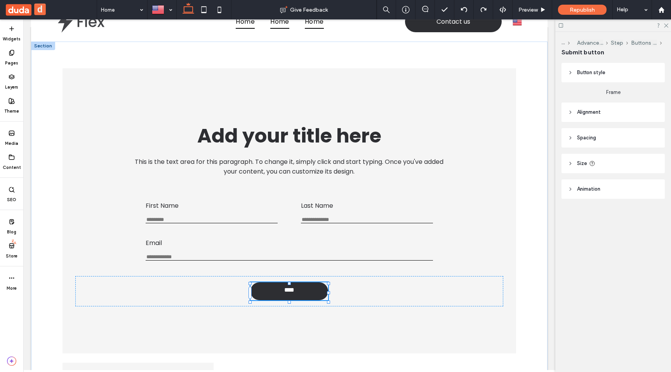
click at [132, 97] on div "Add your title here This is the text area for this paragraph. To change it, sim…" at bounding box center [289, 211] width 441 height 273
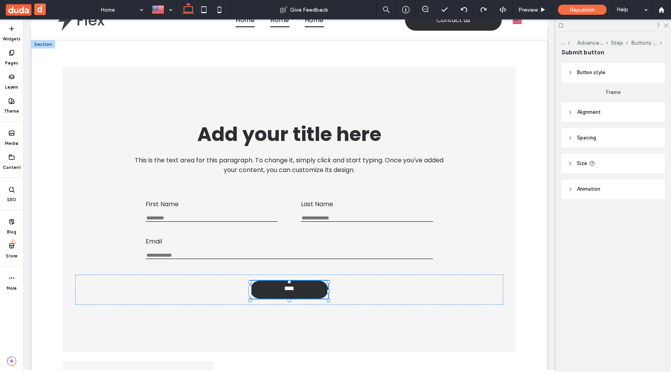
scroll to position [29, 0]
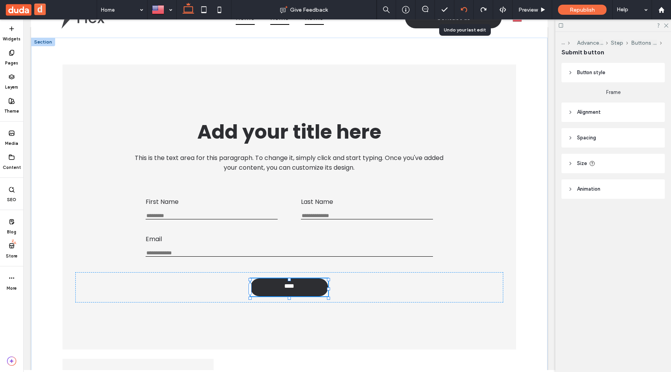
click at [463, 7] on icon at bounding box center [464, 10] width 6 height 6
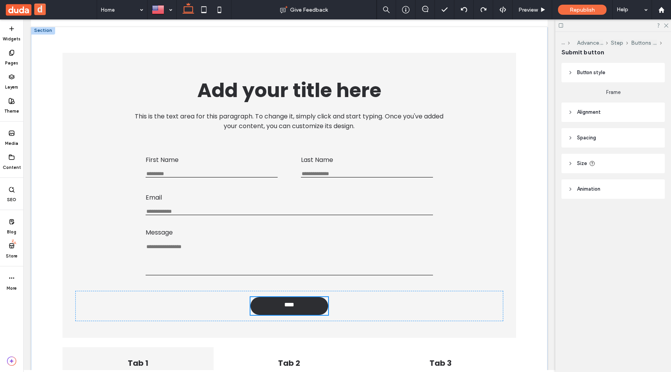
scroll to position [47, 0]
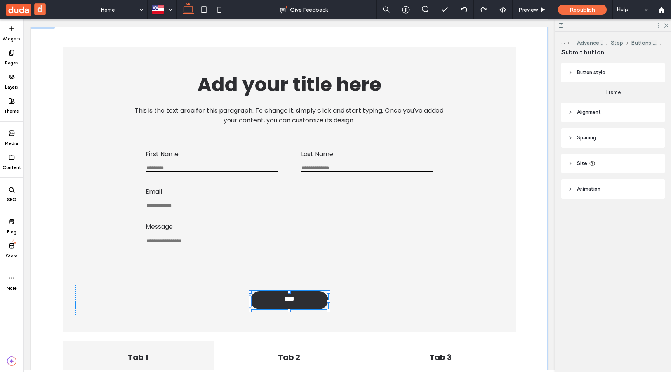
click at [466, 101] on div "Add your title here This is the text area for this paragraph. To change it, sim…" at bounding box center [289, 98] width 428 height 68
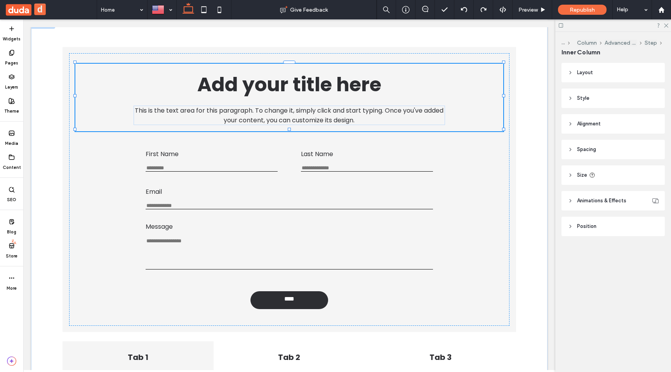
click at [500, 169] on div "Add your title here This is the text area for this paragraph. To change it, sim…" at bounding box center [289, 189] width 441 height 273
click at [509, 199] on div "Add your title here This is the text area for this paragraph. To change it, sim…" at bounding box center [289, 189] width 441 height 273
click at [464, 11] on icon at bounding box center [464, 10] width 6 height 6
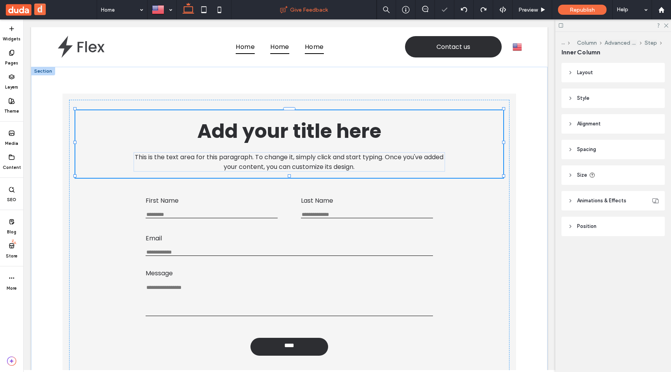
scroll to position [0, 0]
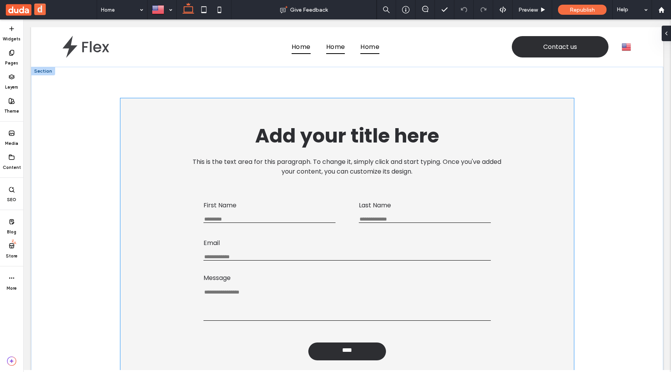
click at [244, 109] on div "Add your title here This is the text area for this paragraph. To change it, sim…" at bounding box center [347, 240] width 441 height 273
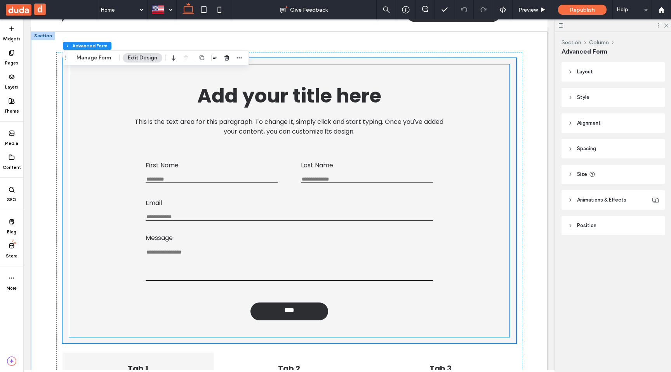
scroll to position [36, 0]
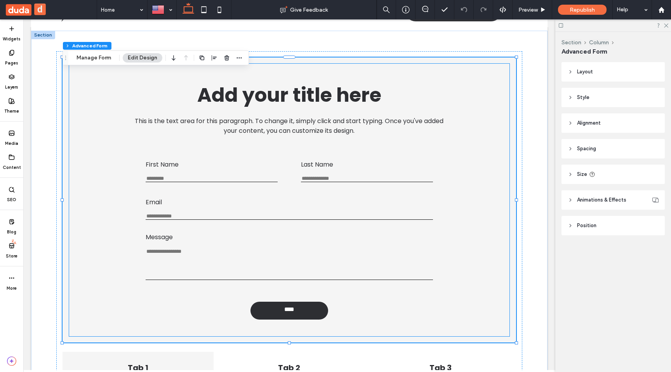
click at [242, 207] on div "Email Enter an email Use an address with (@) and (.)" at bounding box center [289, 208] width 287 height 23
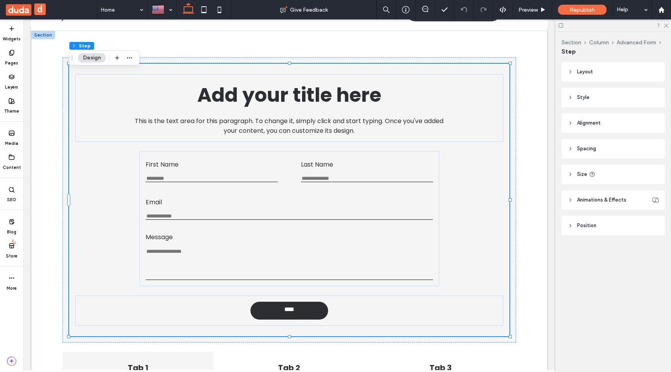
click at [261, 206] on div "Email Enter an email Use an address with (@) and (.)" at bounding box center [289, 208] width 287 height 23
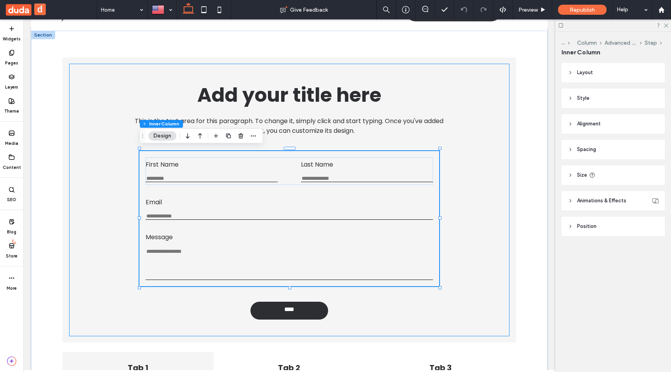
click at [261, 206] on div "Email Enter an email Use an address with (@) and (.)" at bounding box center [289, 208] width 287 height 23
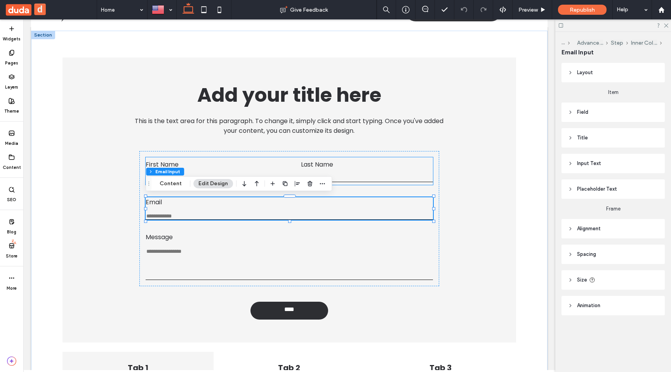
click at [342, 160] on label "Last Name" at bounding box center [367, 165] width 132 height 10
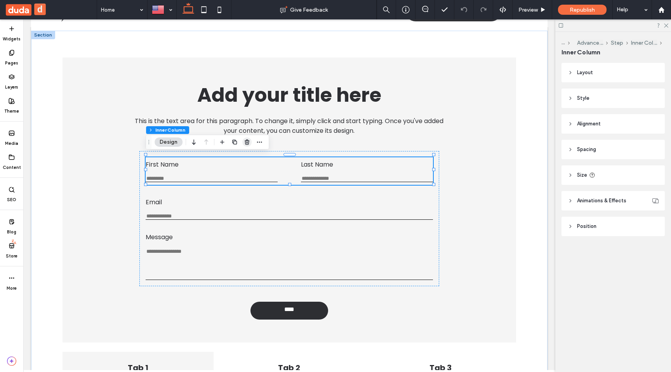
click at [250, 141] on icon "button" at bounding box center [247, 142] width 6 height 6
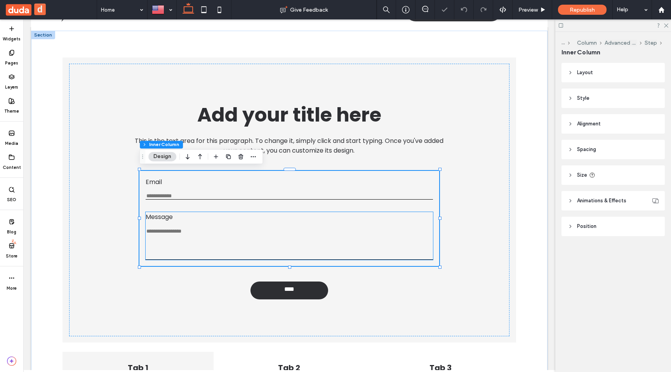
click at [196, 235] on textarea "Message" at bounding box center [289, 244] width 287 height 32
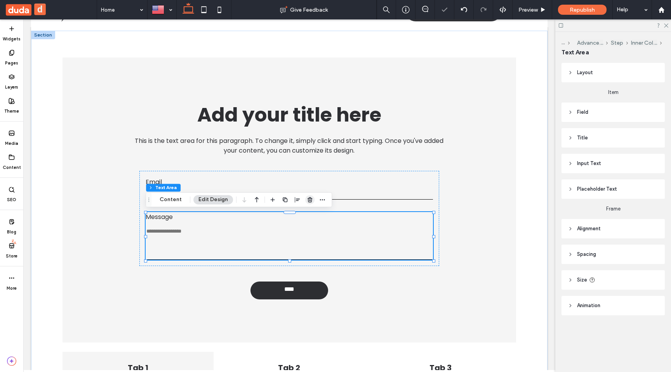
click at [310, 198] on icon "button" at bounding box center [310, 200] width 6 height 6
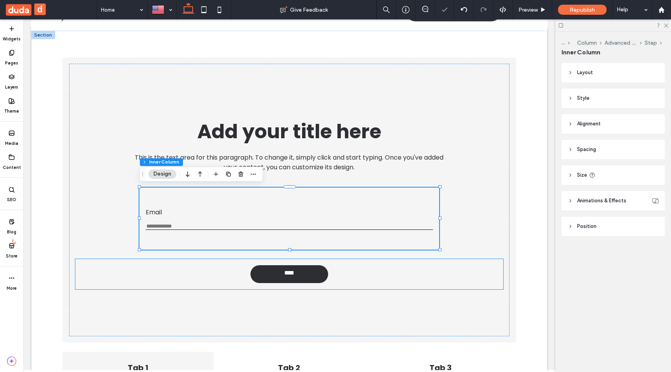
click at [238, 273] on div "****" at bounding box center [289, 274] width 428 height 30
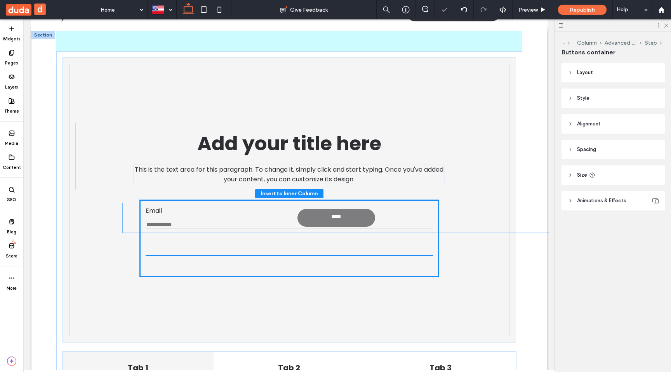
drag, startPoint x: 239, startPoint y: 277, endPoint x: 286, endPoint y: 222, distance: 72.5
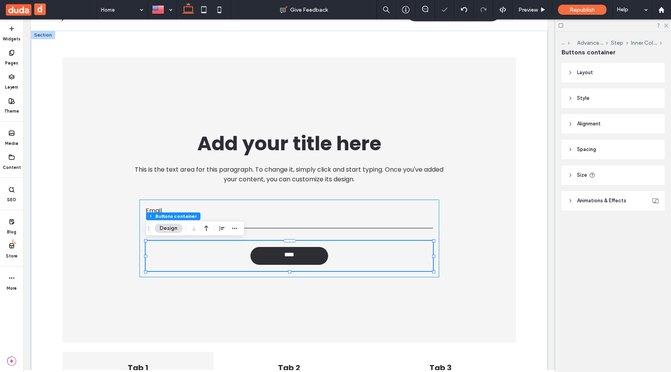
click at [303, 203] on div "Email Enter an email Use an address with (@) and (.) ****" at bounding box center [289, 239] width 300 height 78
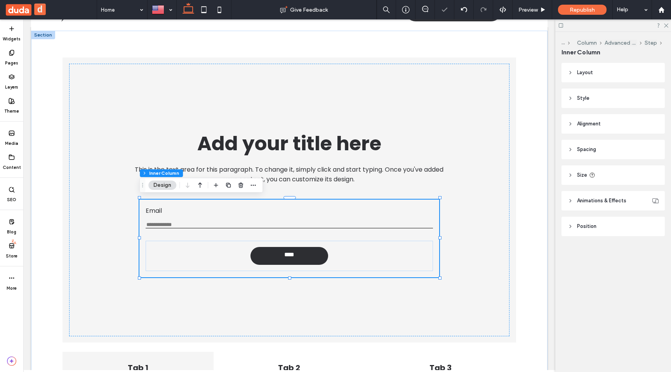
click at [603, 71] on header "Layout" at bounding box center [613, 72] width 103 height 19
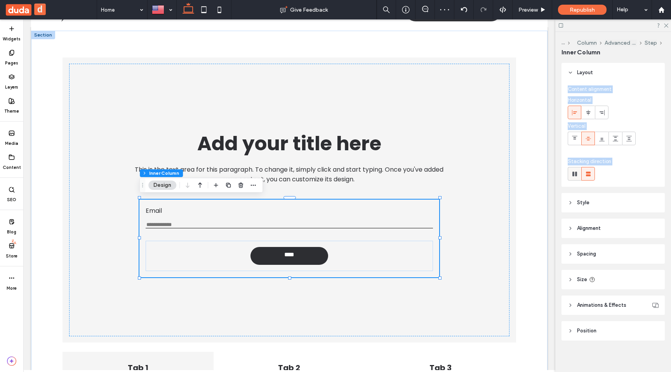
drag, startPoint x: 603, startPoint y: 71, endPoint x: 577, endPoint y: 176, distance: 108.2
click at [577, 177] on div "Layout Content alignment Horizontal Vertical Stacking direction" at bounding box center [613, 125] width 103 height 124
click at [573, 176] on icon at bounding box center [575, 174] width 8 height 8
type input "*"
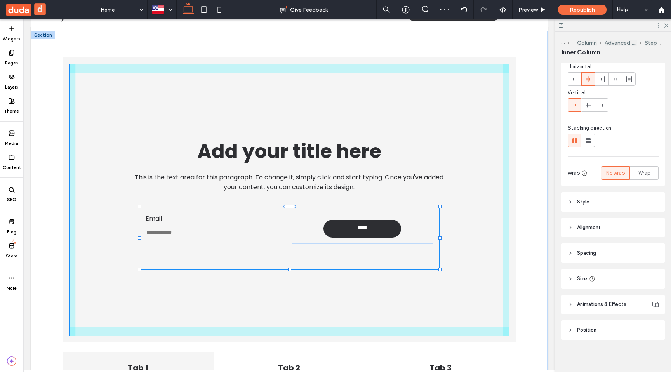
scroll to position [35, 0]
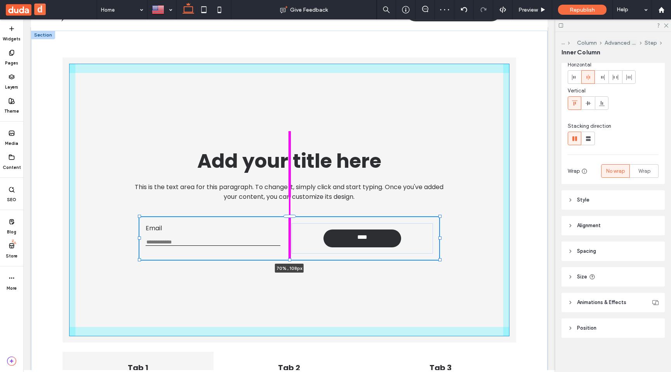
drag, startPoint x: 288, startPoint y: 268, endPoint x: 288, endPoint y: 255, distance: 12.8
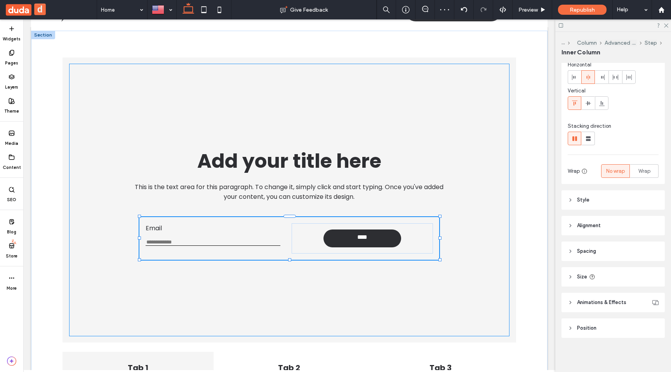
type input "***"
click at [312, 284] on div "Add your title here This is the text area for this paragraph. To change it, sim…" at bounding box center [289, 200] width 441 height 273
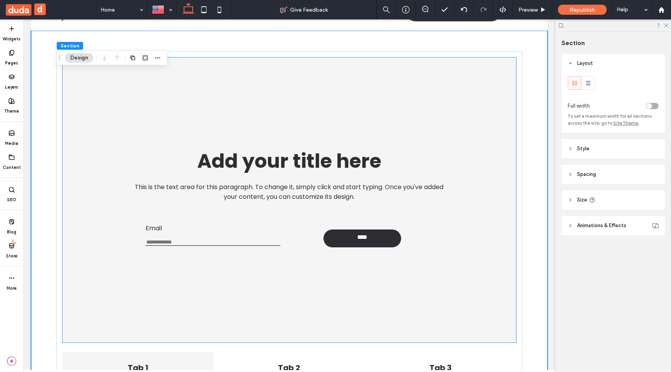
click at [471, 106] on div "Add your title here This is the text area for this paragraph. To change it, sim…" at bounding box center [289, 200] width 441 height 273
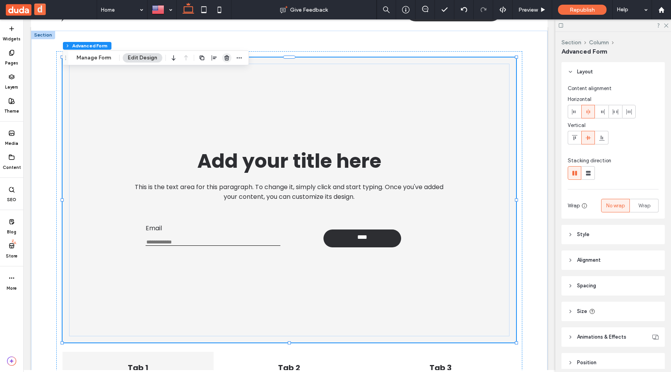
click at [224, 54] on span "button" at bounding box center [226, 57] width 9 height 9
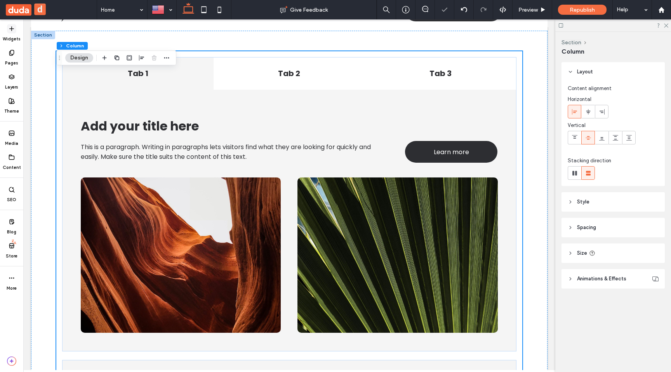
click at [13, 32] on span at bounding box center [11, 28] width 9 height 9
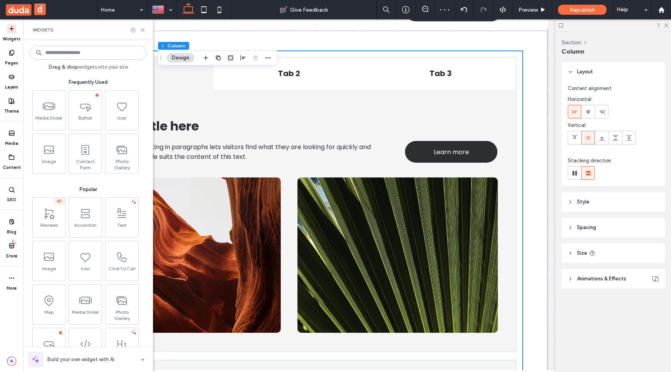
type input "*"
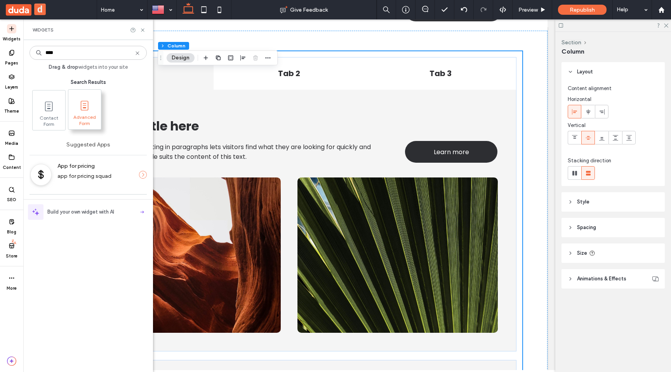
type input "****"
click at [84, 115] on span "Advanced Form" at bounding box center [84, 119] width 33 height 11
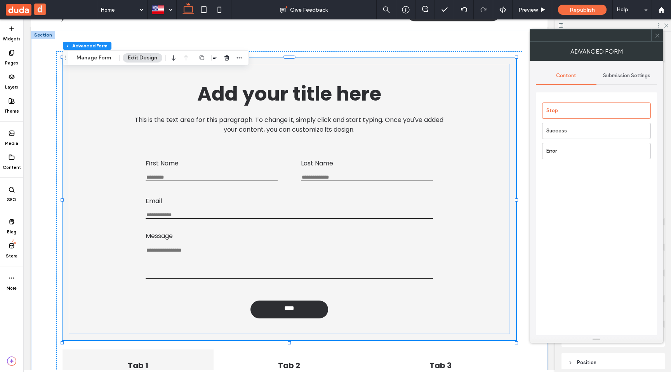
click at [657, 39] on span at bounding box center [658, 36] width 6 height 12
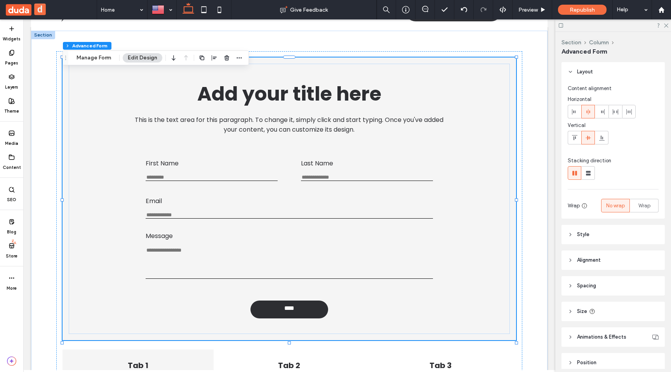
scroll to position [35, 0]
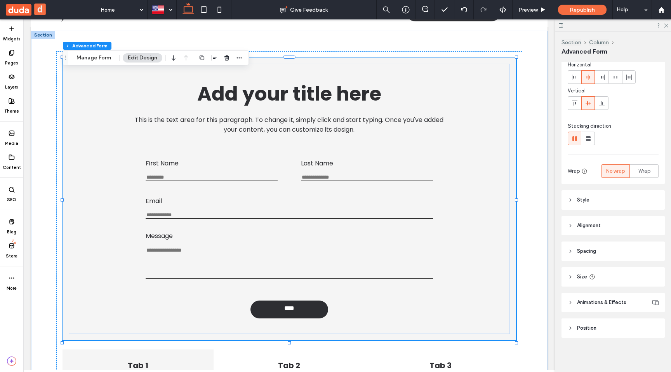
click at [614, 279] on header "Size" at bounding box center [613, 276] width 103 height 19
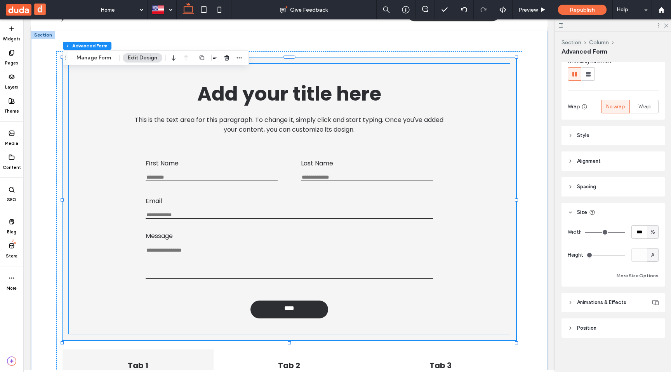
click at [276, 147] on div "Add your title here This is the text area for this paragraph. To change it, sim…" at bounding box center [289, 199] width 441 height 270
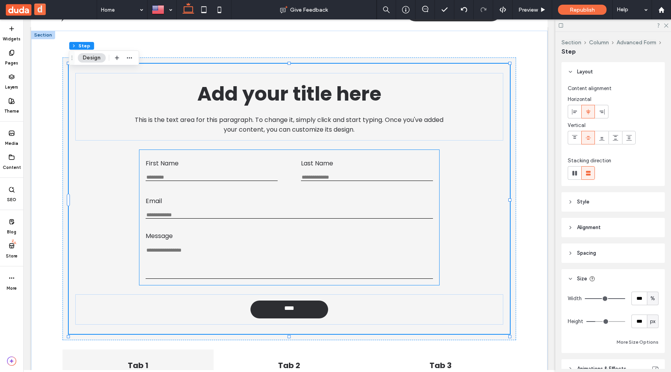
click at [254, 151] on div "First Name This is required Last Name This is required Email Enter an email Use…" at bounding box center [289, 217] width 300 height 135
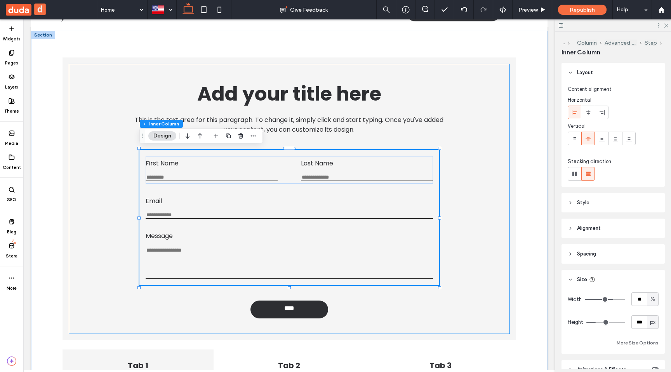
click at [277, 143] on div "Add your title here This is the text area for this paragraph. To change it, sim…" at bounding box center [289, 199] width 441 height 270
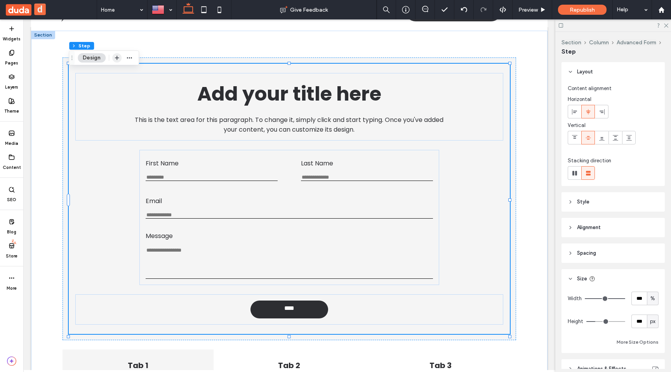
click at [117, 59] on icon "button" at bounding box center [117, 58] width 6 height 6
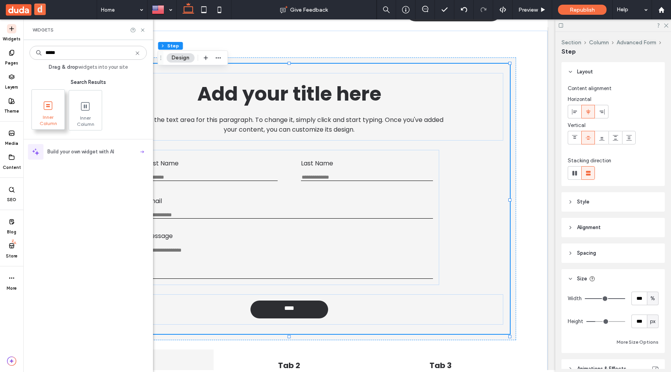
type input "*****"
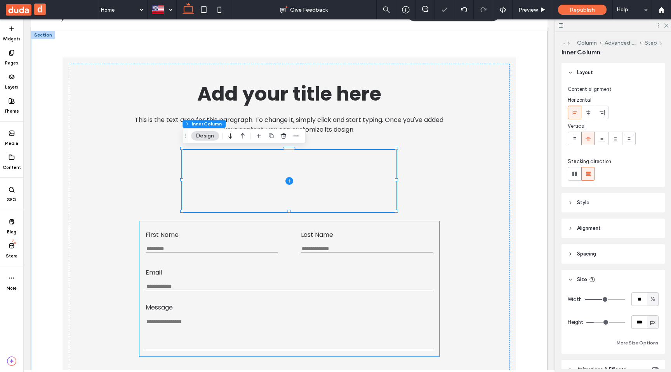
click at [390, 237] on label "Last Name" at bounding box center [367, 235] width 132 height 10
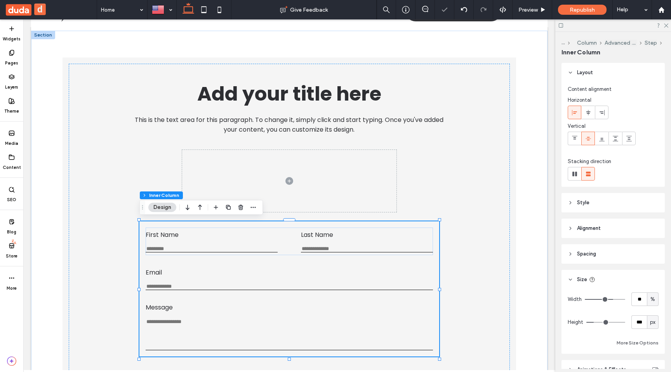
click at [390, 237] on label "Last Name" at bounding box center [367, 235] width 132 height 10
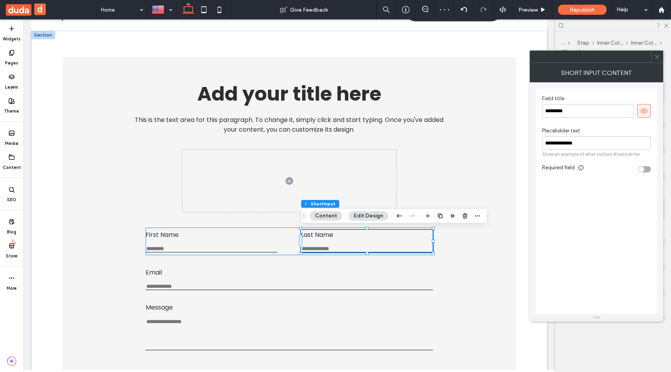
click at [294, 231] on div "First Name This is required Last Name This is required" at bounding box center [289, 242] width 287 height 28
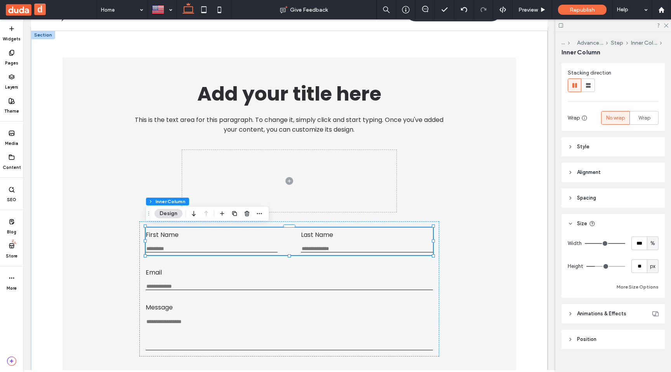
scroll to position [89, 0]
click at [643, 265] on input "**" at bounding box center [640, 266] width 16 height 14
type input "**"
click at [347, 247] on input "Last Name" at bounding box center [367, 249] width 132 height 7
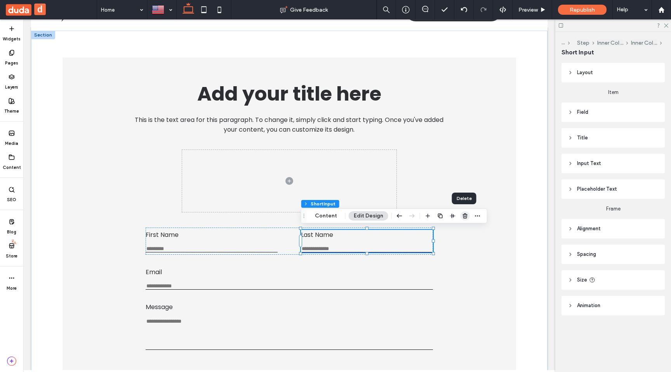
click at [465, 216] on icon "button" at bounding box center [465, 216] width 6 height 6
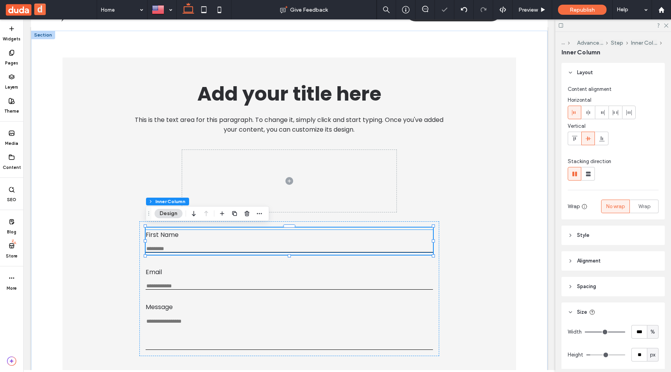
click at [263, 231] on label "First Name" at bounding box center [289, 235] width 287 height 10
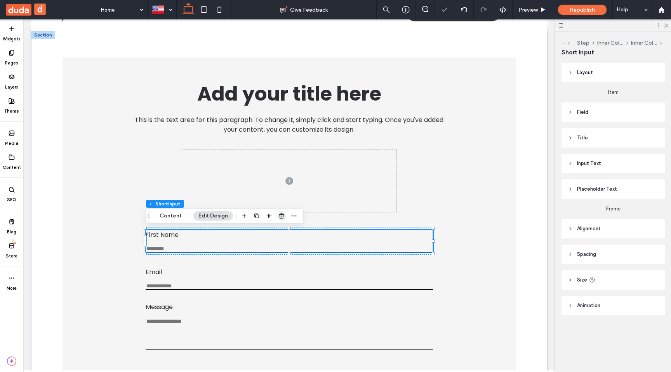
click at [283, 218] on icon "button" at bounding box center [282, 216] width 6 height 6
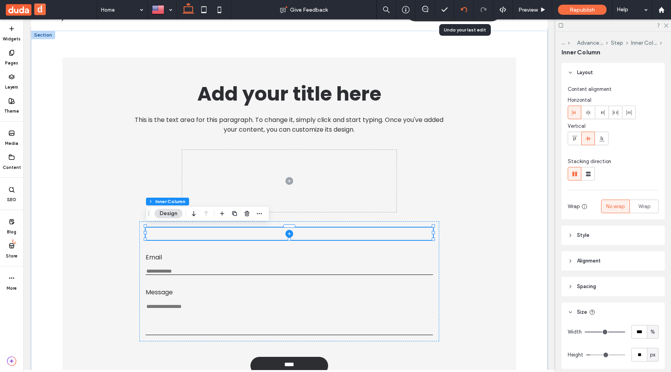
click at [458, 10] on div at bounding box center [464, 10] width 19 height 6
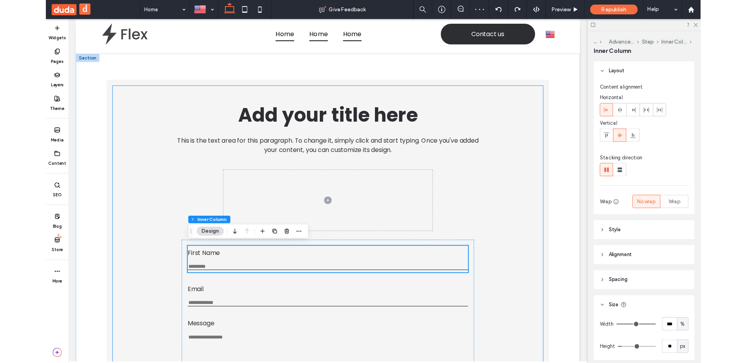
scroll to position [13, 0]
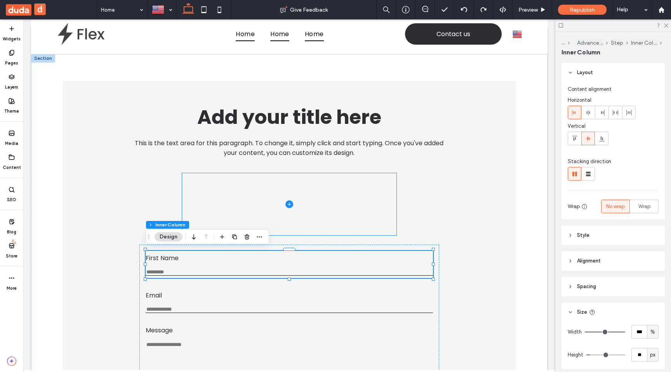
click at [383, 184] on span at bounding box center [289, 204] width 214 height 62
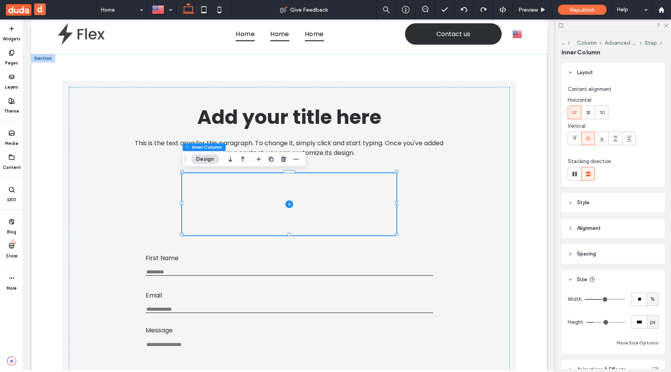
click at [283, 160] on icon "button" at bounding box center [283, 159] width 6 height 6
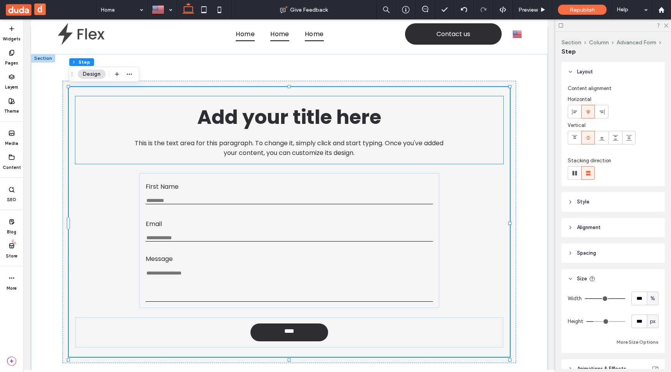
click at [494, 134] on div "Add your title here This is the text area for this paragraph. To change it, sim…" at bounding box center [289, 130] width 428 height 68
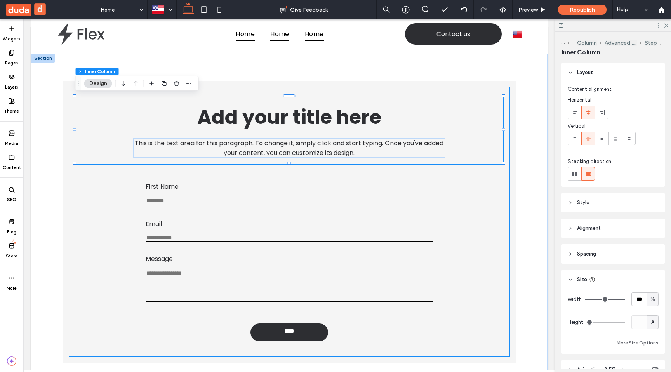
click at [491, 182] on div "Add your title here This is the text area for this paragraph. To change it, sim…" at bounding box center [289, 222] width 441 height 270
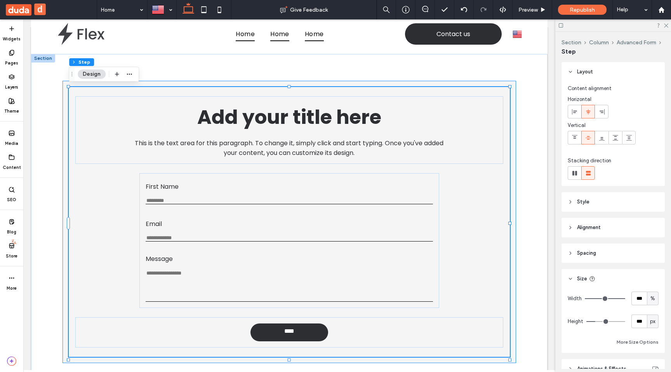
click at [514, 179] on div "Add your title here This is the text area for this paragraph. To change it, sim…" at bounding box center [290, 222] width 454 height 282
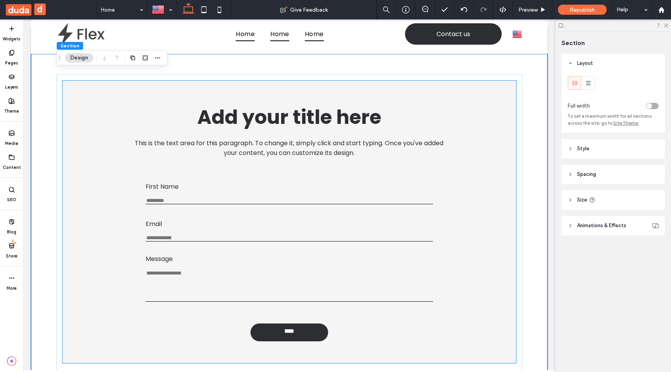
click at [501, 199] on div "Add your title here This is the text area for this paragraph. To change it, sim…" at bounding box center [289, 222] width 441 height 270
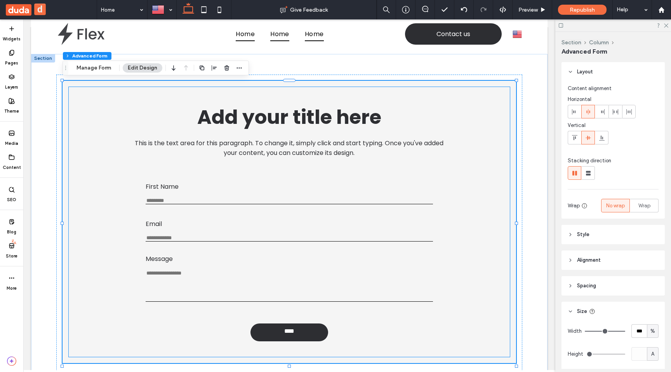
click at [288, 113] on span "Add your title here" at bounding box center [289, 117] width 184 height 28
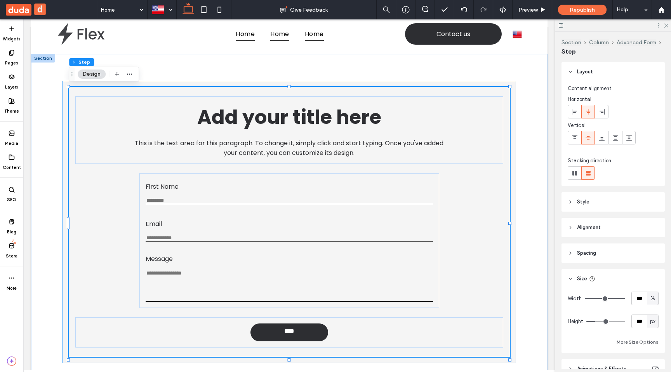
click at [390, 82] on div "Add your title here This is the text area for this paragraph. To change it, sim…" at bounding box center [290, 222] width 454 height 282
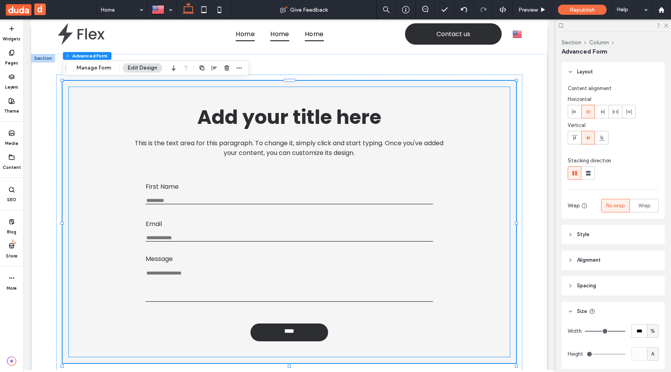
click at [357, 139] on span "This is the text area for this paragraph. To change it, simply click and start …" at bounding box center [289, 148] width 309 height 19
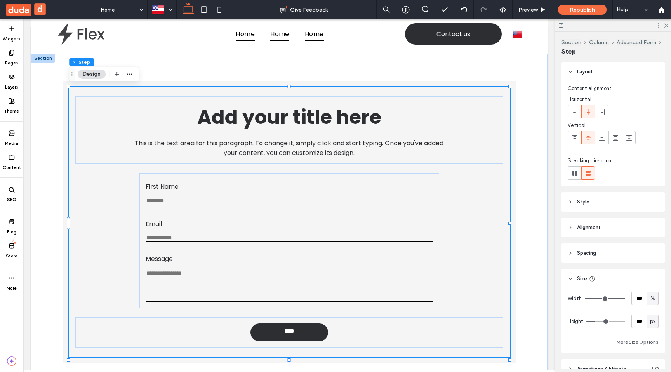
click at [514, 97] on div "Add your title here This is the text area for this paragraph. To change it, sim…" at bounding box center [290, 222] width 454 height 282
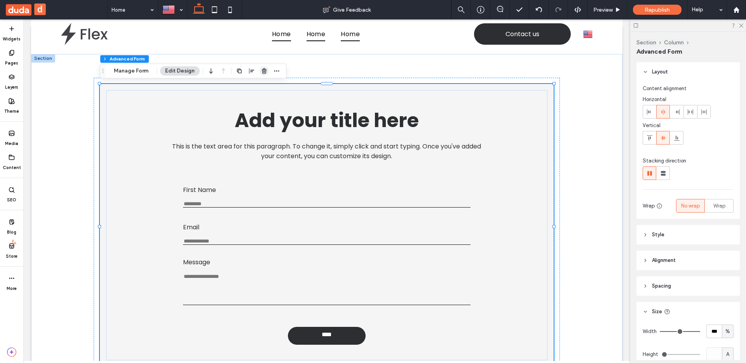
drag, startPoint x: 266, startPoint y: 73, endPoint x: 243, endPoint y: 53, distance: 30.3
click at [266, 73] on icon "button" at bounding box center [264, 71] width 6 height 6
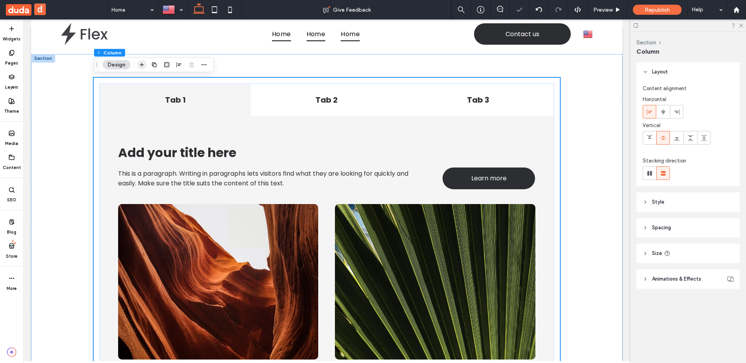
click at [143, 61] on span "button" at bounding box center [141, 64] width 9 height 9
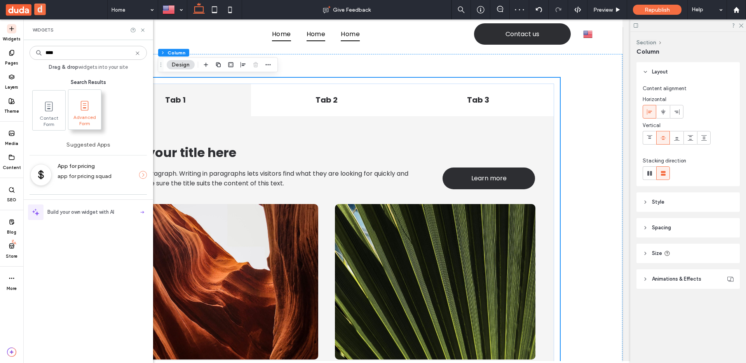
type input "****"
click at [87, 112] on span at bounding box center [84, 105] width 33 height 17
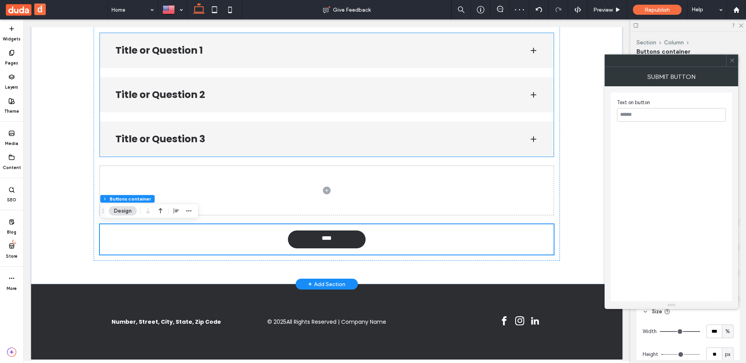
scroll to position [367, 0]
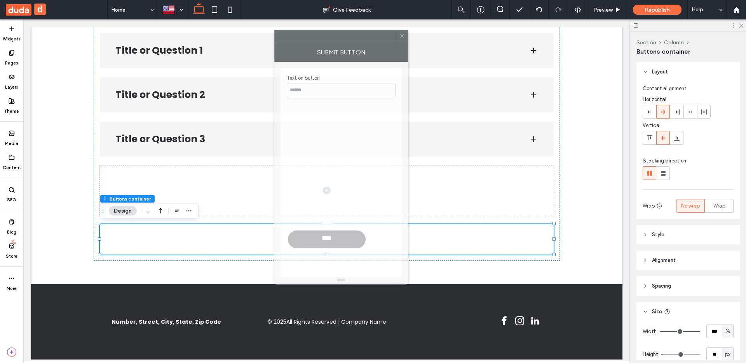
drag, startPoint x: 581, startPoint y: 63, endPoint x: 299, endPoint y: 43, distance: 282.7
click at [300, 42] on div at bounding box center [335, 36] width 121 height 12
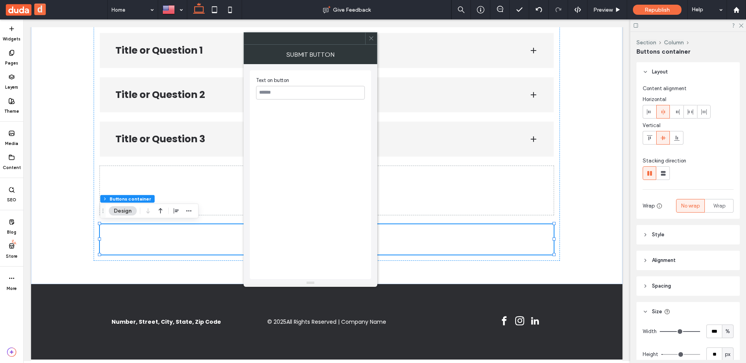
click at [372, 39] on icon at bounding box center [371, 38] width 6 height 6
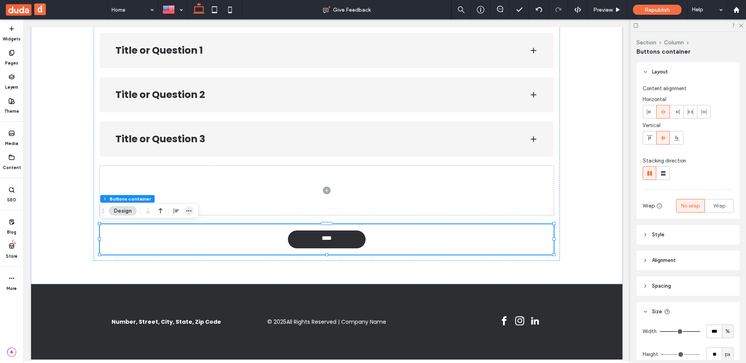
click at [185, 211] on span "button" at bounding box center [188, 210] width 9 height 9
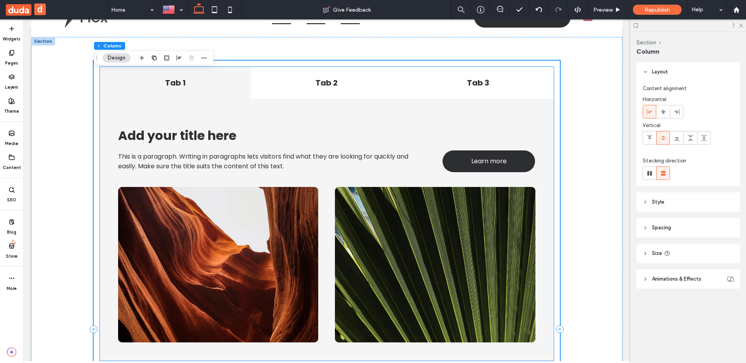
scroll to position [0, 0]
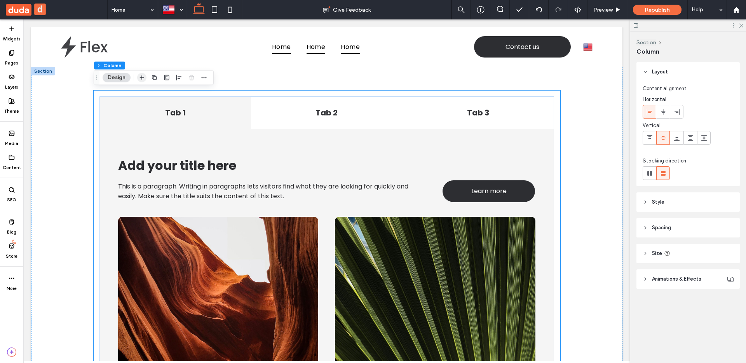
click at [141, 79] on use "button" at bounding box center [142, 77] width 4 height 4
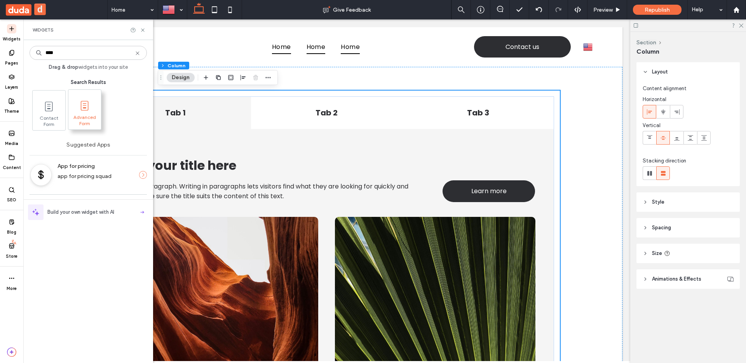
type input "****"
click at [96, 122] on span "Advanced Form" at bounding box center [84, 119] width 33 height 11
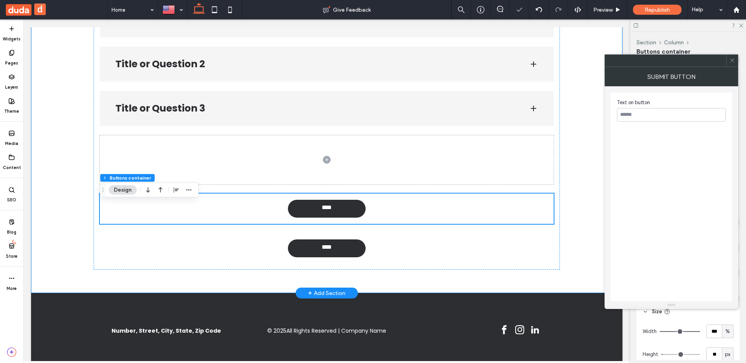
scroll to position [406, 0]
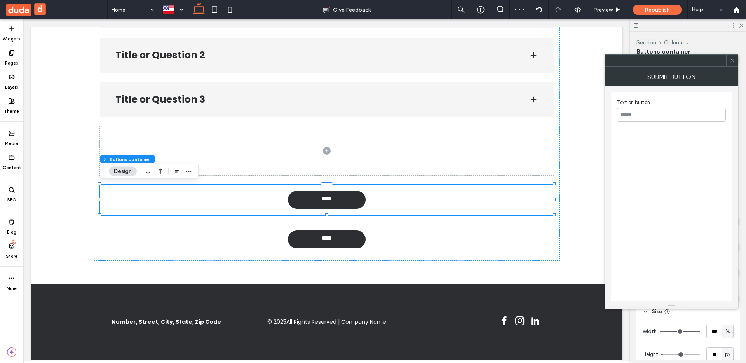
click at [671, 62] on icon at bounding box center [732, 60] width 6 height 6
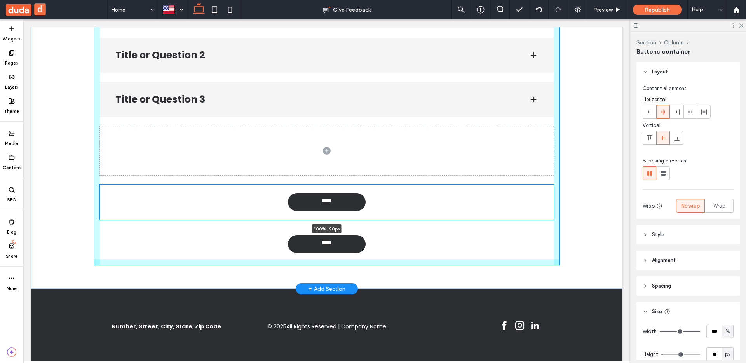
drag, startPoint x: 328, startPoint y: 214, endPoint x: 333, endPoint y: 211, distance: 5.7
type input "**"
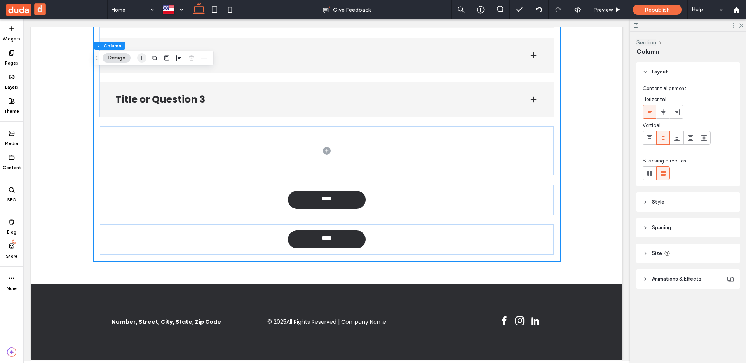
click at [141, 59] on icon "button" at bounding box center [142, 58] width 6 height 6
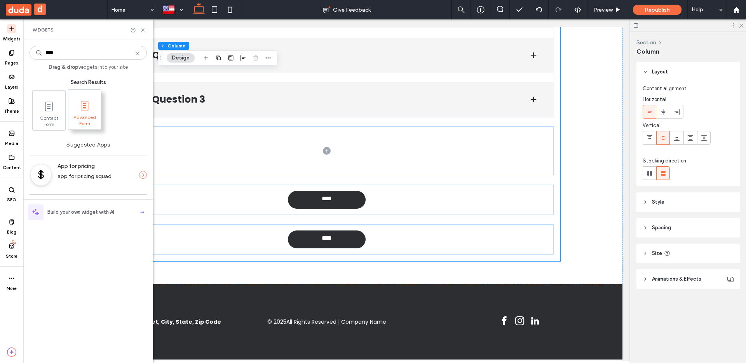
type input "****"
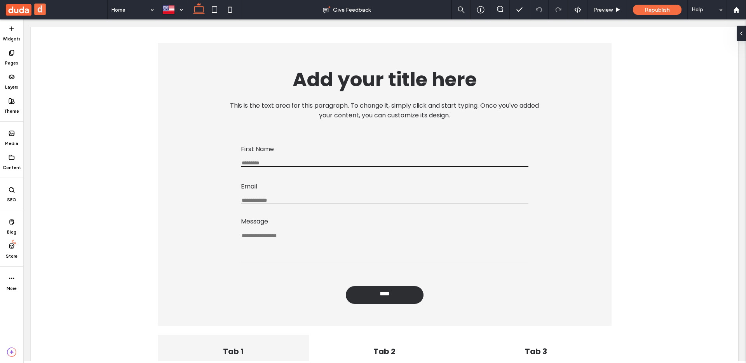
scroll to position [61, 0]
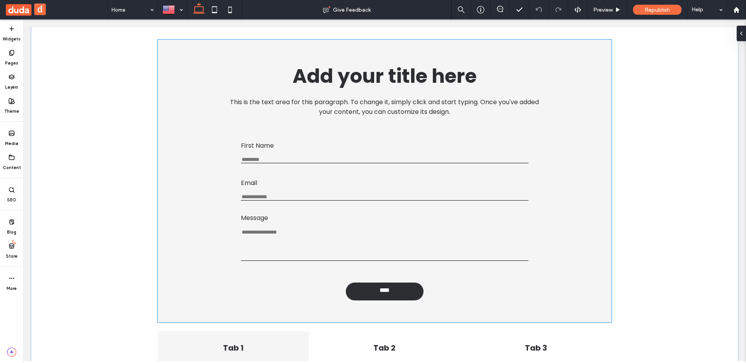
click at [322, 136] on div "First Name This is required Email Enter an email Use an address with (@) and (.…" at bounding box center [385, 199] width 300 height 135
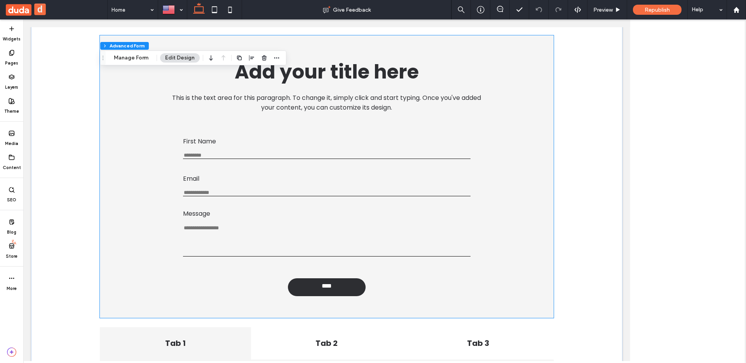
scroll to position [57, 0]
